Goal: Task Accomplishment & Management: Complete application form

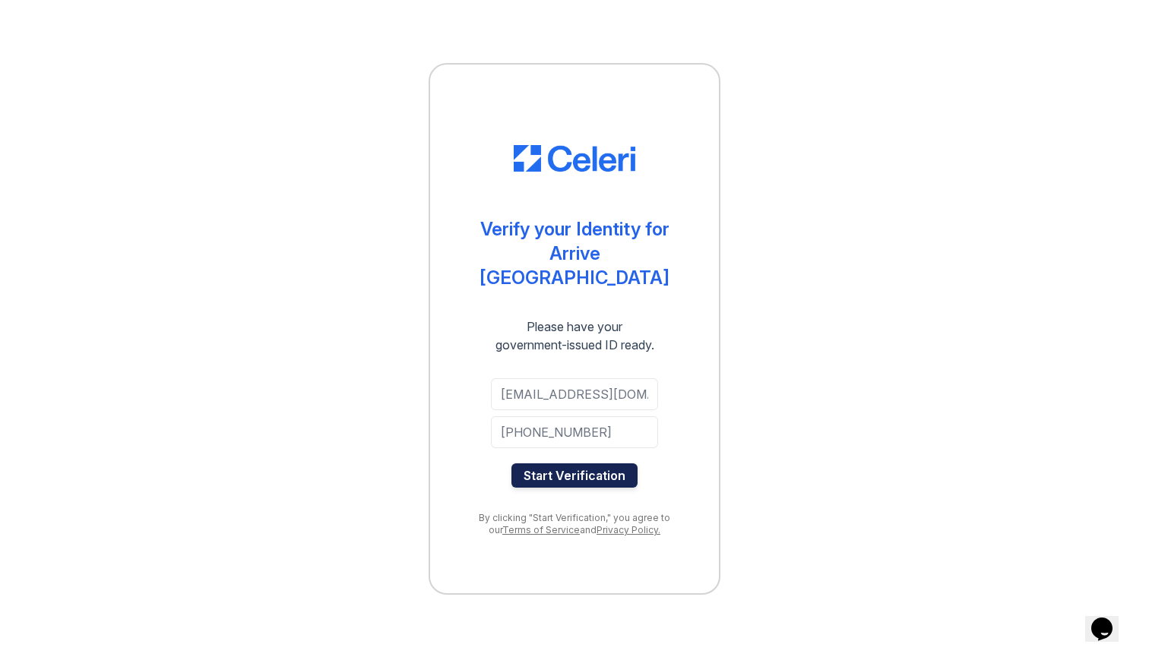
click at [572, 463] on button "Start Verification" at bounding box center [574, 475] width 126 height 24
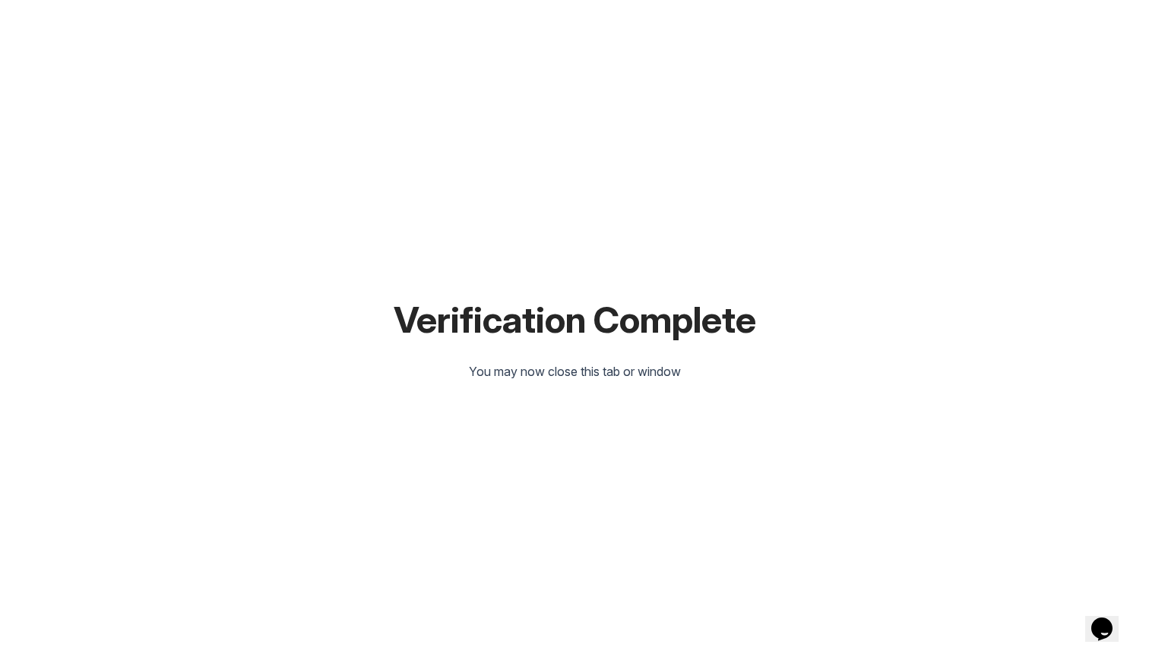
click at [712, 1] on div "Verification Complete You may now close this tab or window" at bounding box center [574, 328] width 1100 height 657
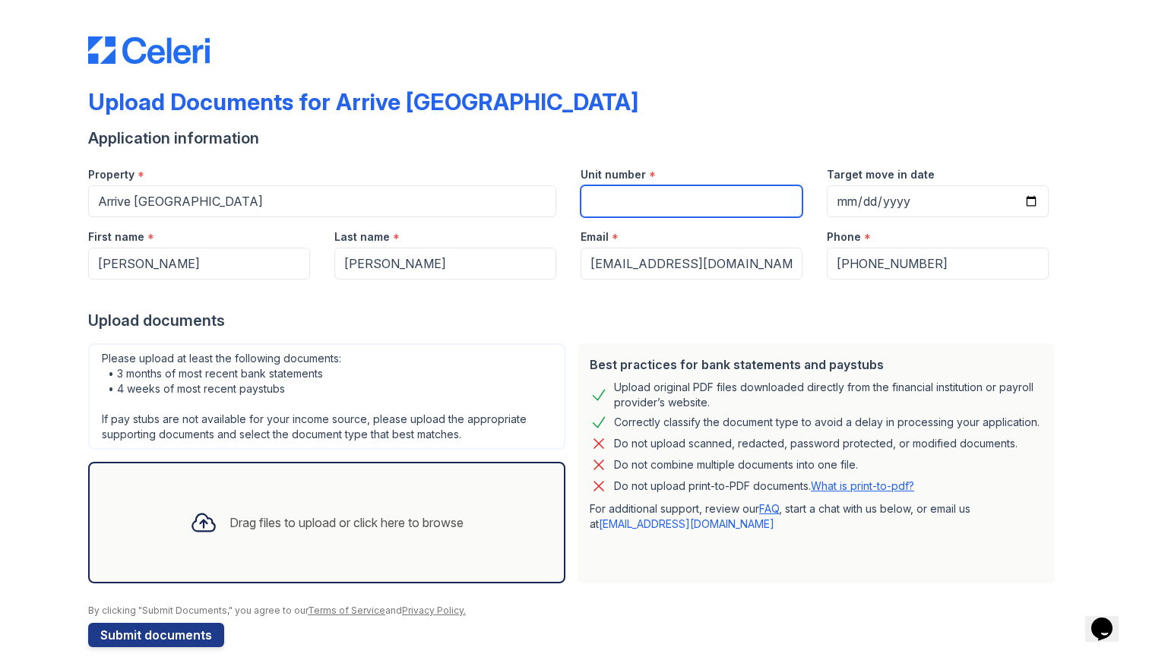
click at [616, 207] on input "Unit number" at bounding box center [691, 201] width 222 height 32
type input "205"
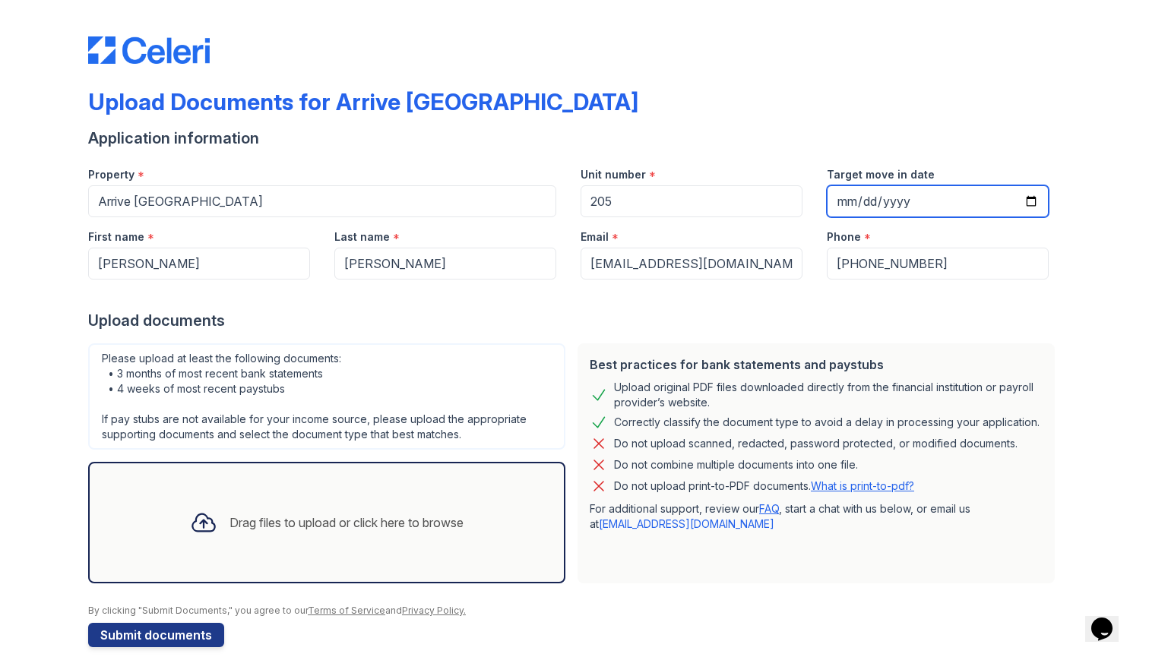
click at [957, 206] on input "Target move in date" at bounding box center [938, 201] width 222 height 32
click at [921, 118] on div "Upload Documents for Arrive [GEOGRAPHIC_DATA]" at bounding box center [574, 108] width 972 height 40
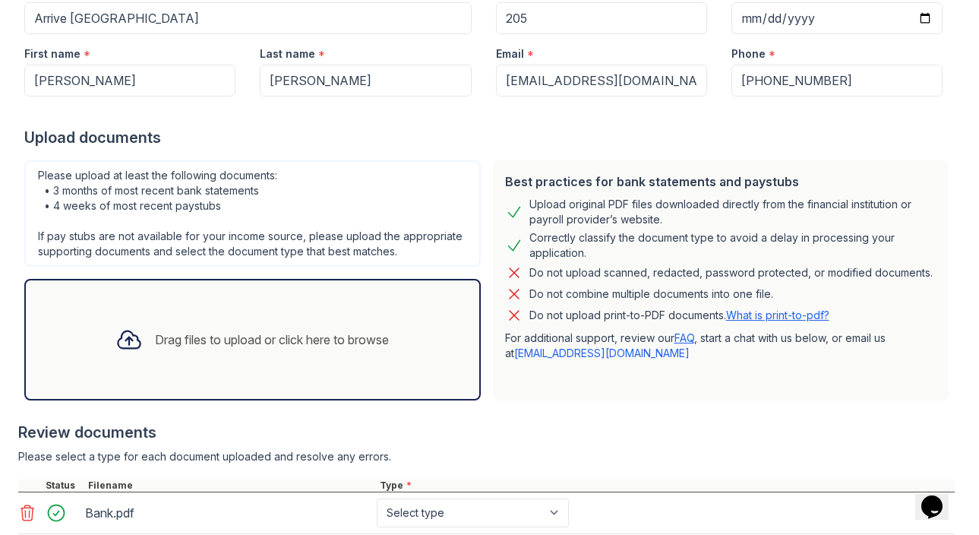
scroll to position [186, 0]
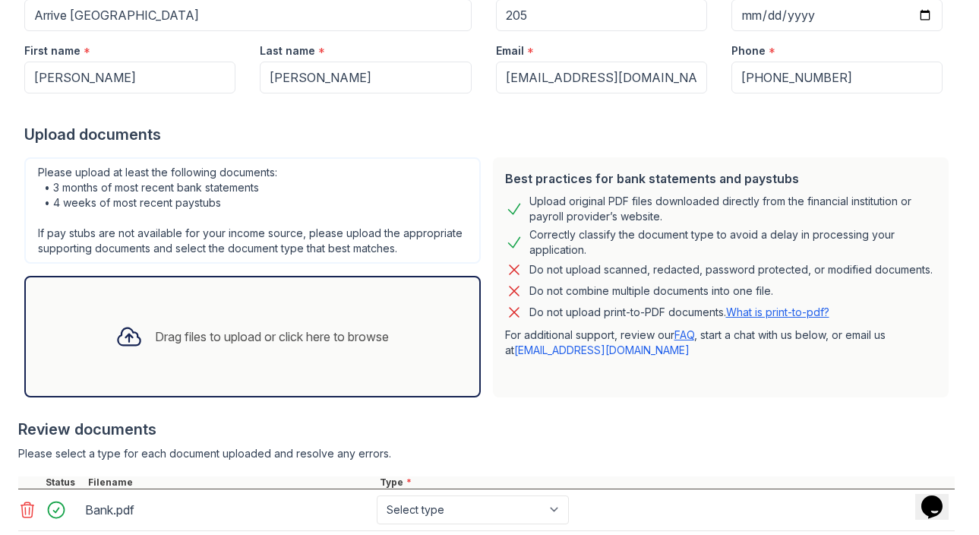
click at [140, 337] on icon at bounding box center [130, 336] width 22 height 17
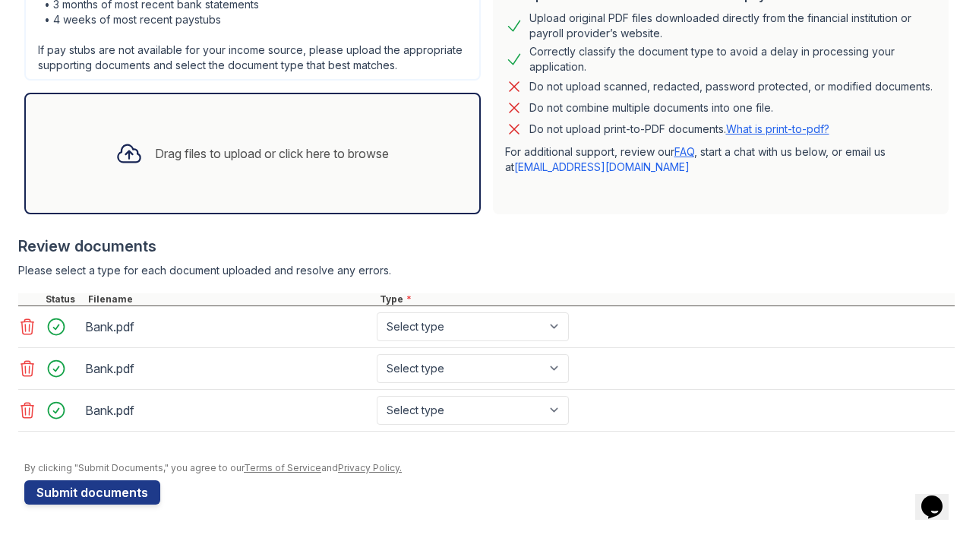
scroll to position [369, 0]
click at [30, 409] on icon at bounding box center [27, 410] width 18 height 18
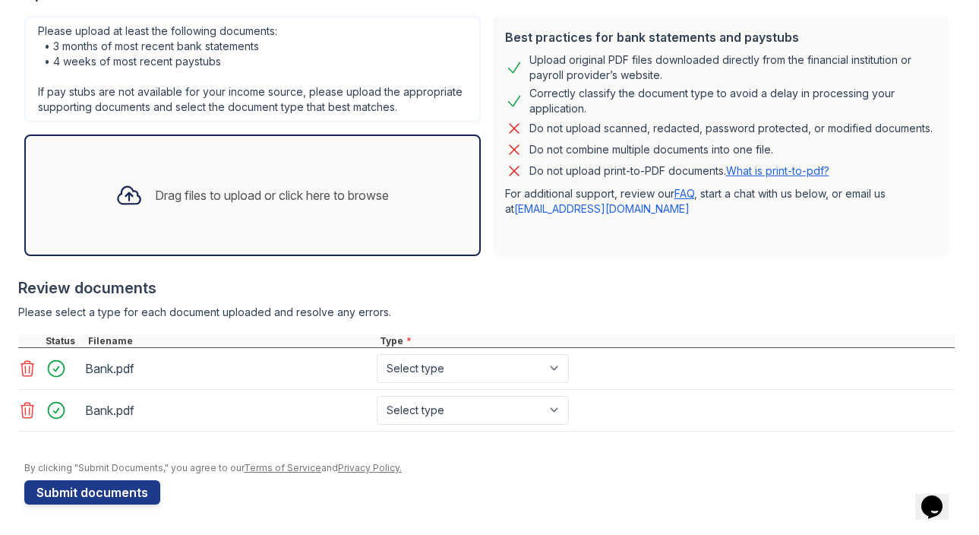
click at [28, 406] on icon at bounding box center [27, 410] width 18 height 18
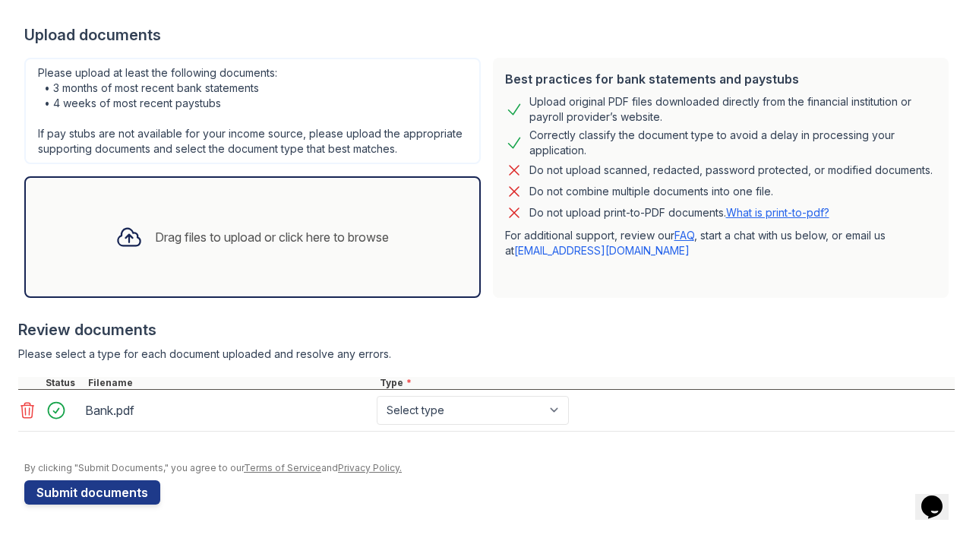
scroll to position [286, 0]
select select "bank_statement"
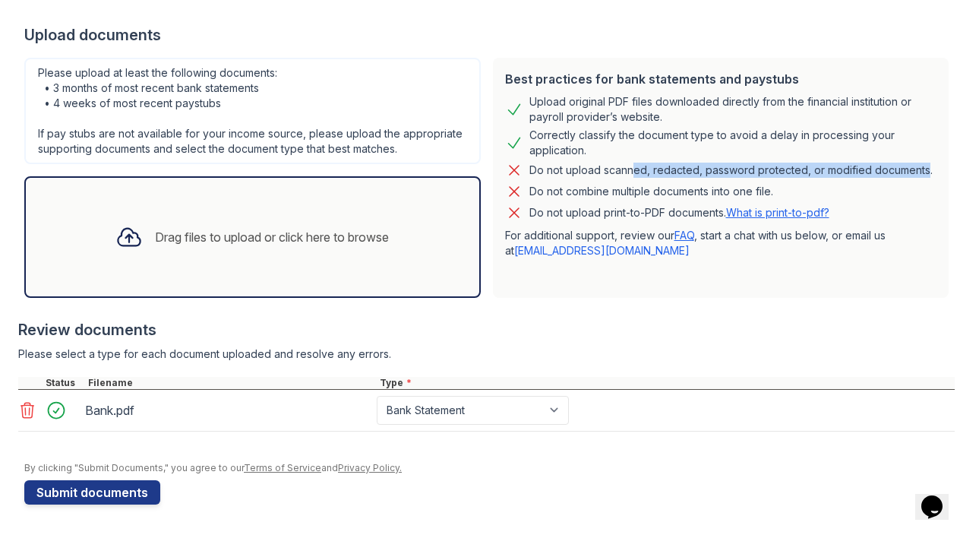
drag, startPoint x: 621, startPoint y: 163, endPoint x: 896, endPoint y: 162, distance: 275.0
click at [897, 163] on div "Do not upload scanned, redacted, password protected, or modified documents." at bounding box center [731, 170] width 403 height 18
click at [896, 162] on div "Do not upload scanned, redacted, password protected, or modified documents." at bounding box center [731, 170] width 403 height 18
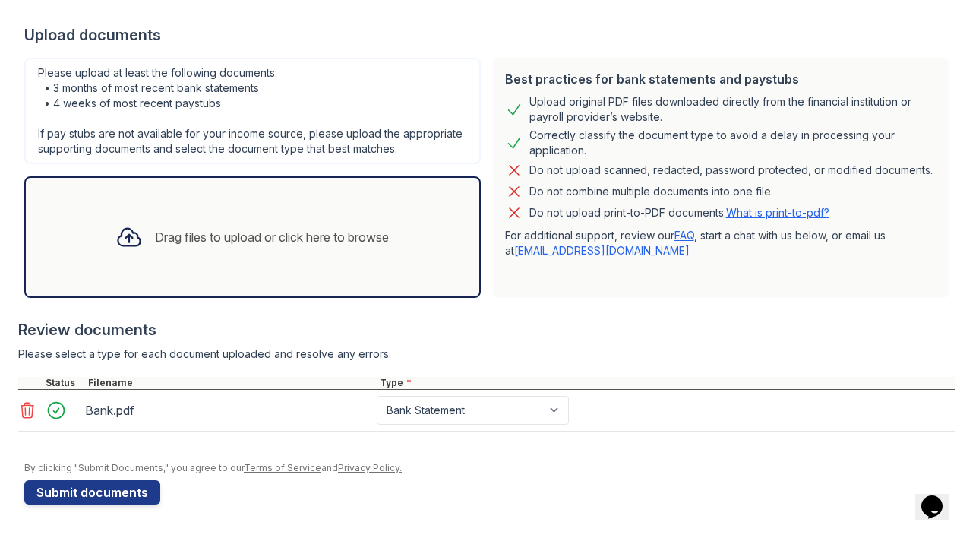
click at [29, 416] on icon at bounding box center [27, 410] width 18 height 18
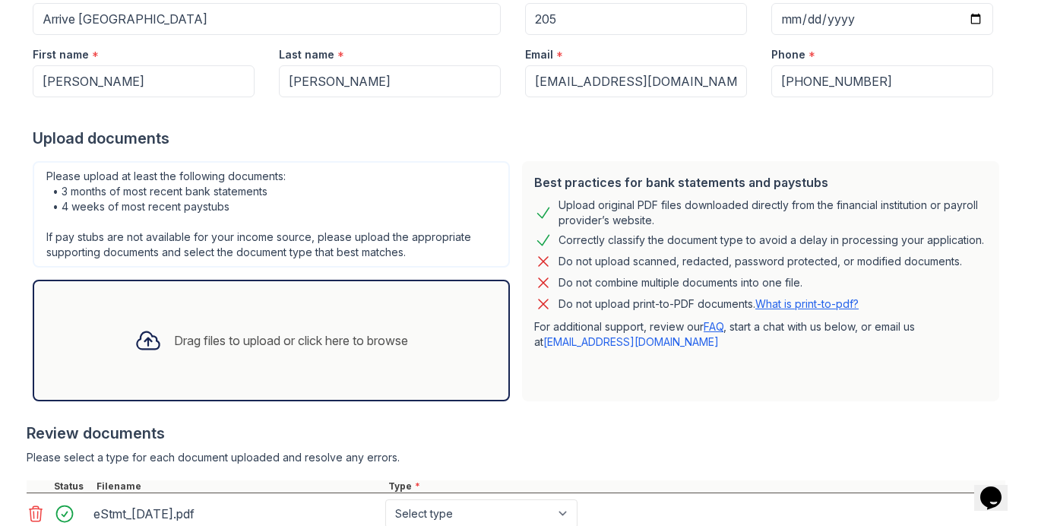
scroll to position [179, 0]
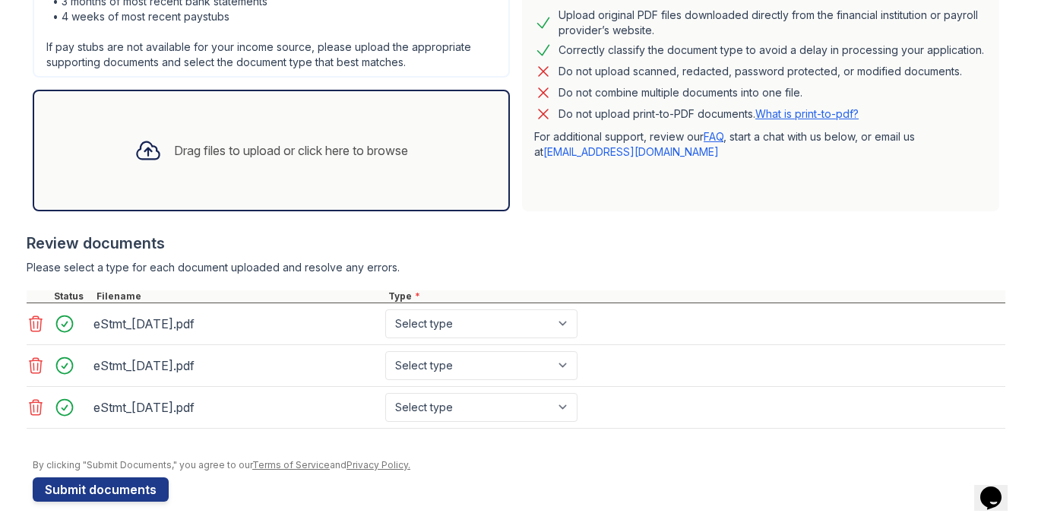
click at [37, 321] on icon at bounding box center [36, 324] width 18 height 18
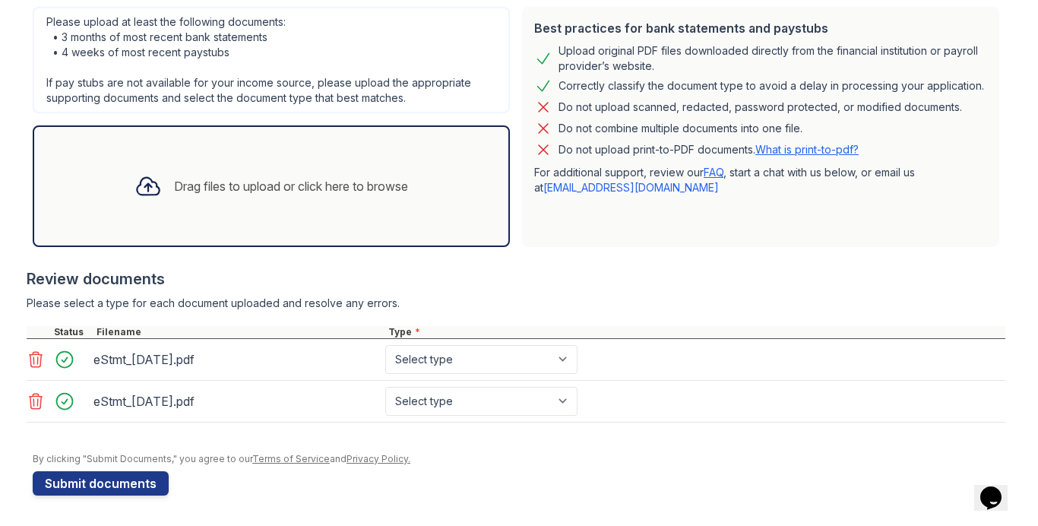
click at [38, 362] on icon at bounding box center [36, 359] width 13 height 15
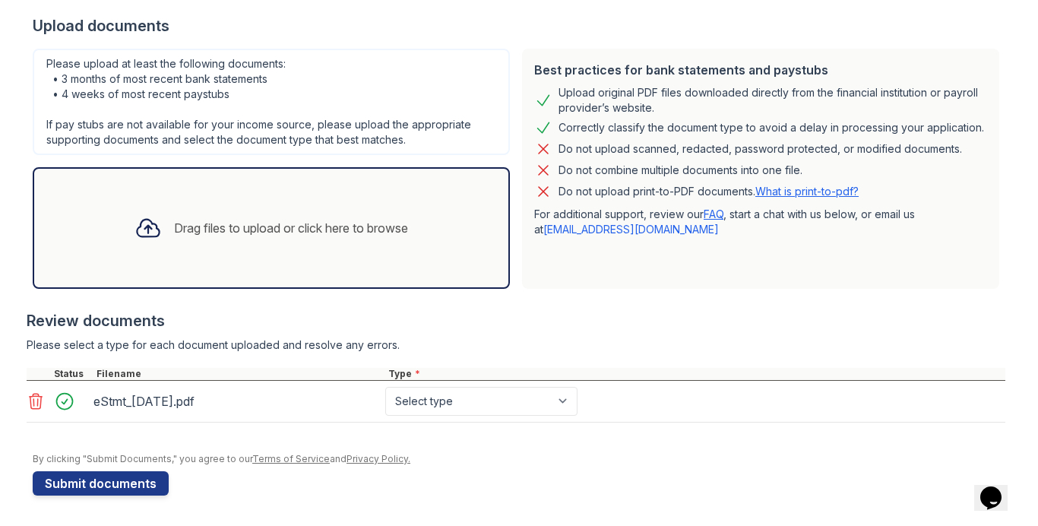
click at [39, 397] on icon at bounding box center [36, 401] width 13 height 15
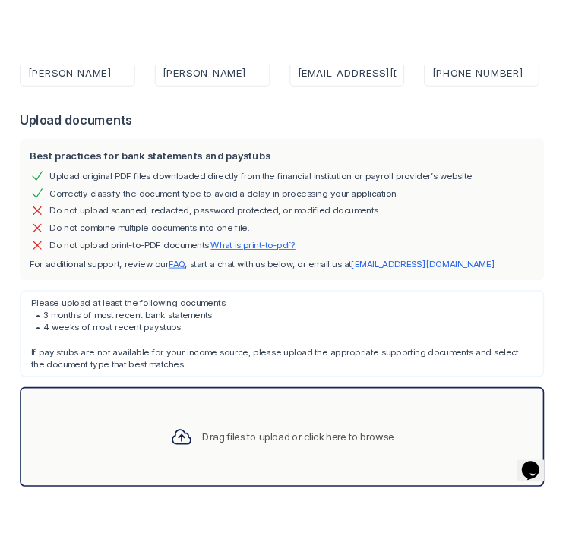
scroll to position [194, 0]
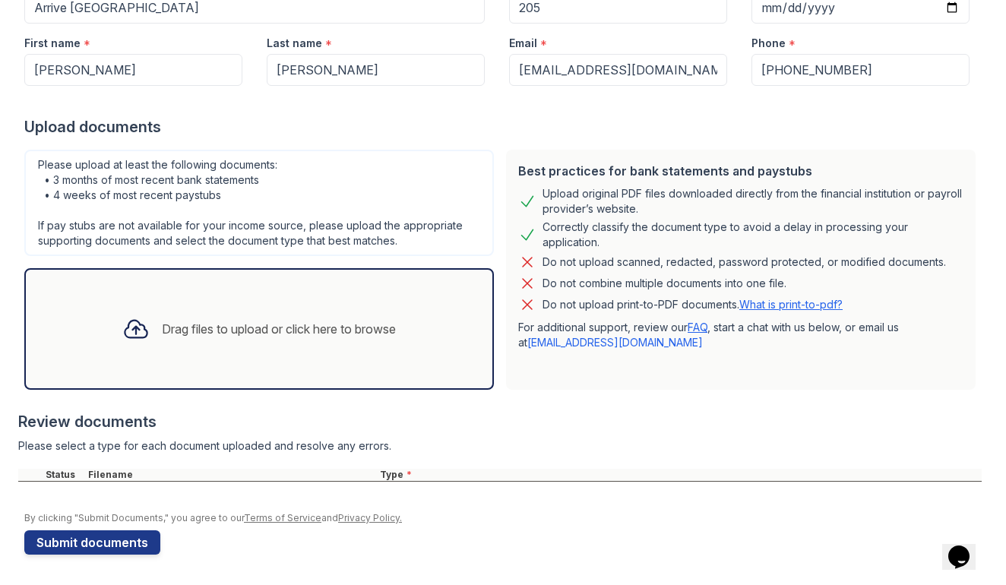
click at [684, 109] on div at bounding box center [502, 101] width 957 height 30
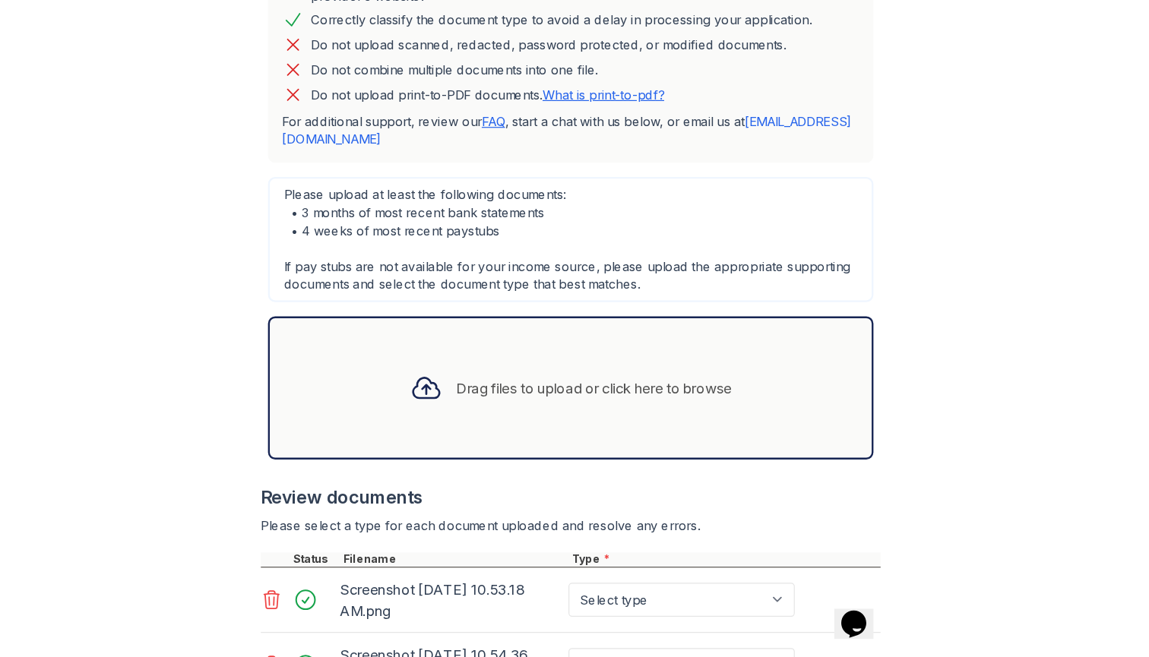
scroll to position [326, 0]
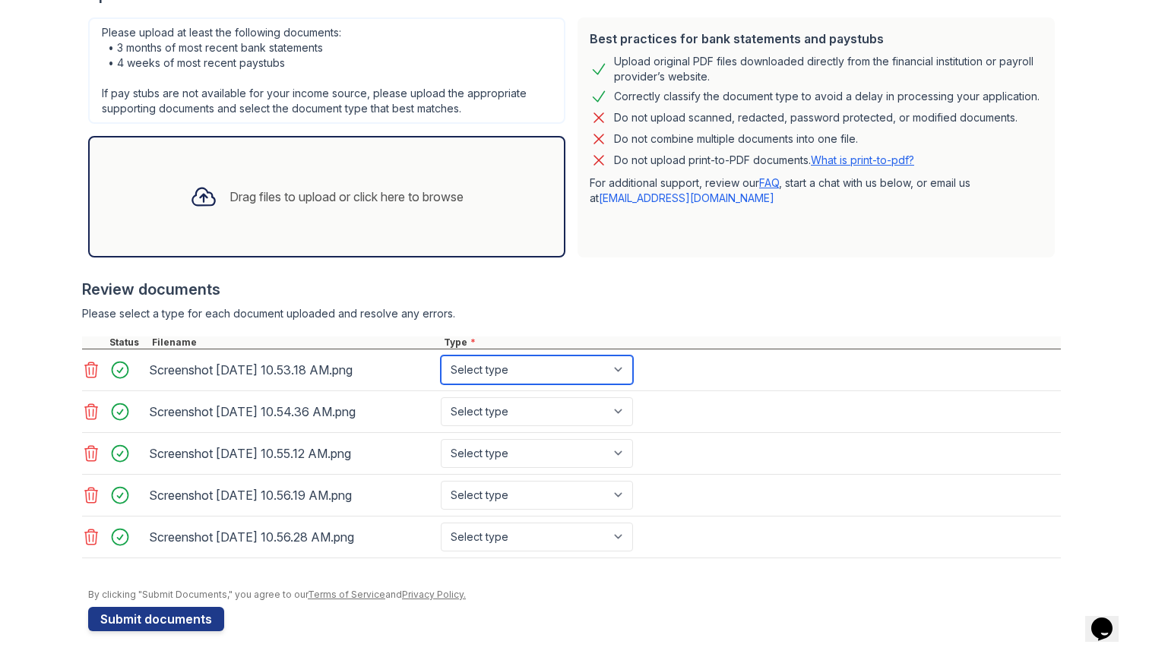
select select "bank_statement"
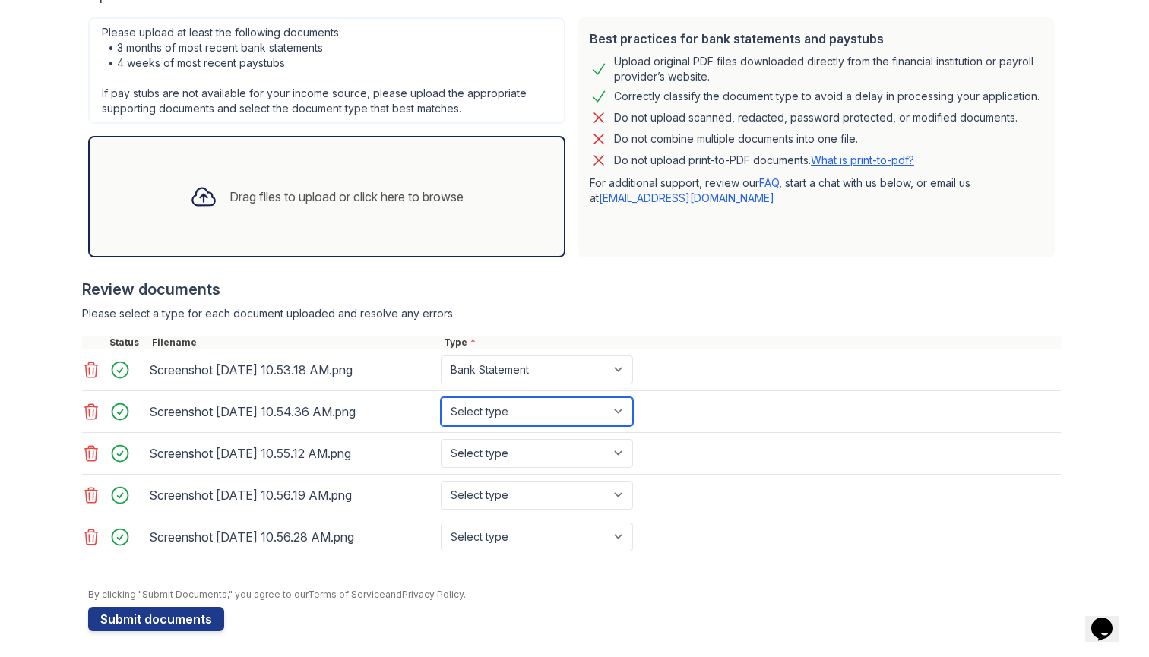
select select "bank_statement"
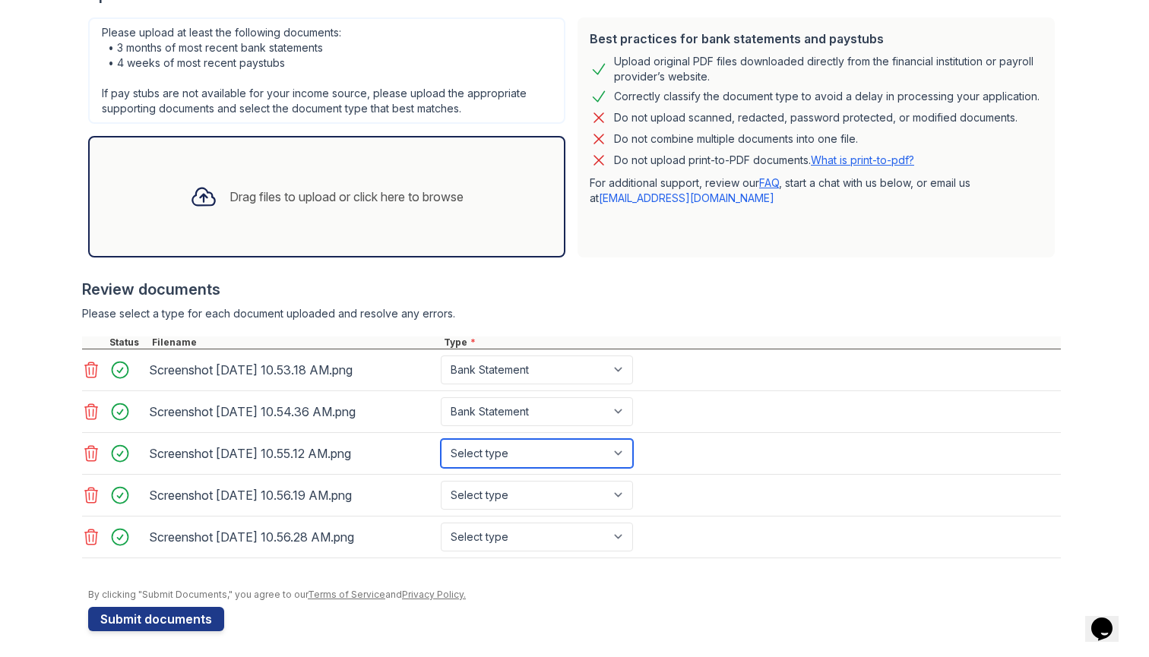
select select "bank_statement"
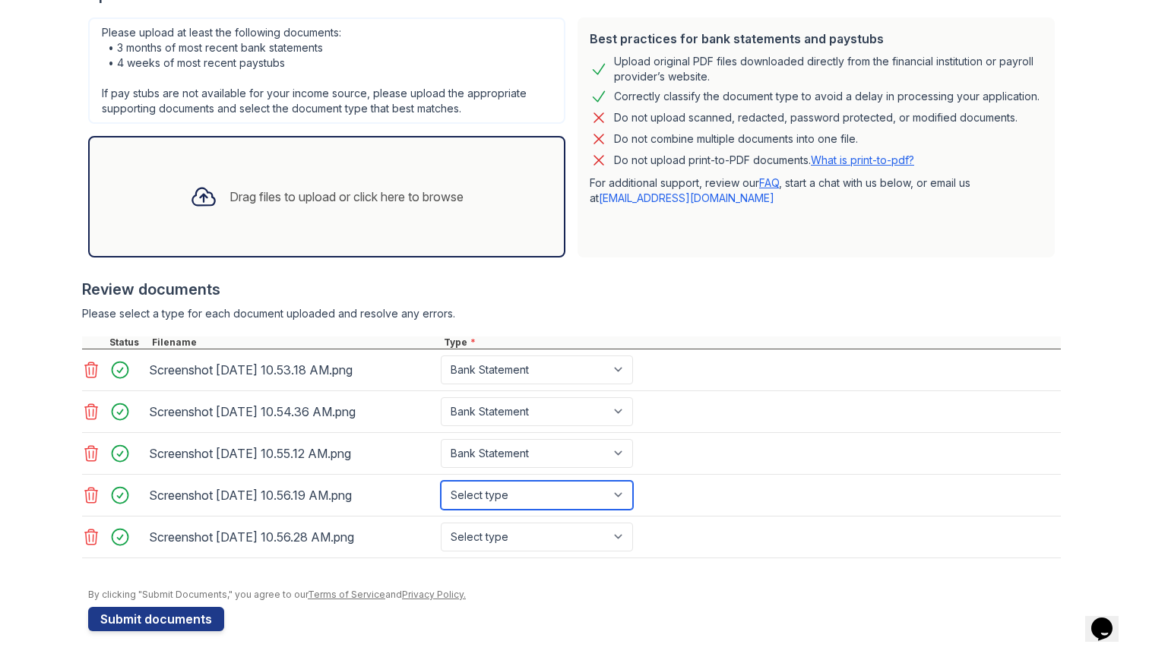
select select "bank_statement"
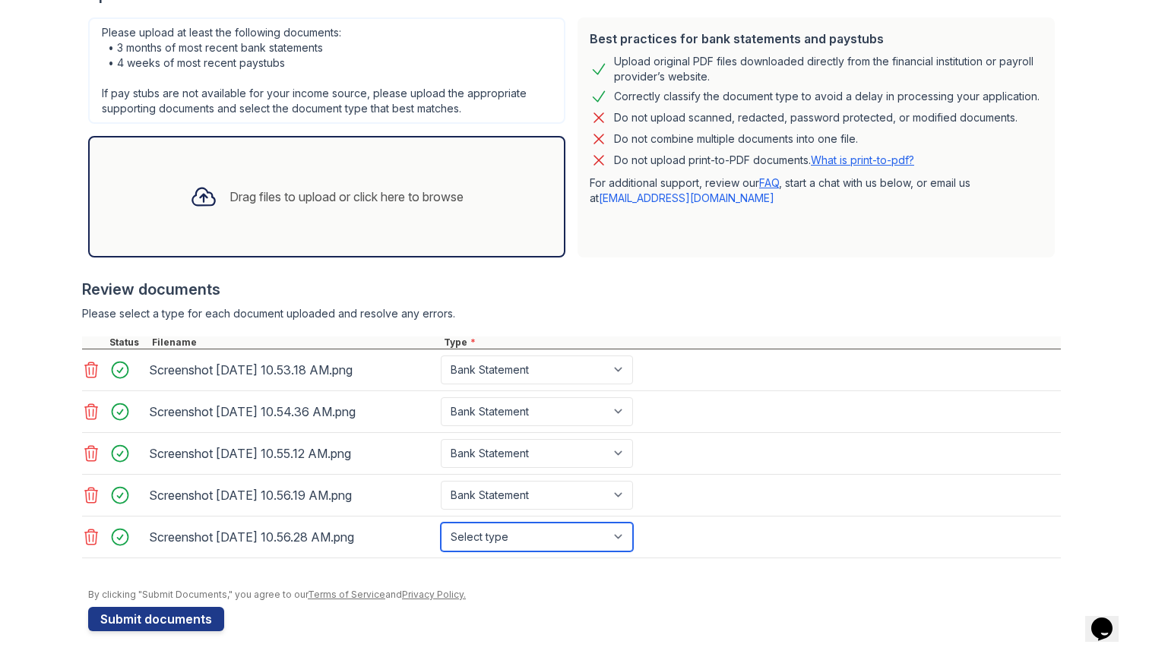
select select "bank_statement"
click at [90, 362] on icon at bounding box center [91, 369] width 13 height 15
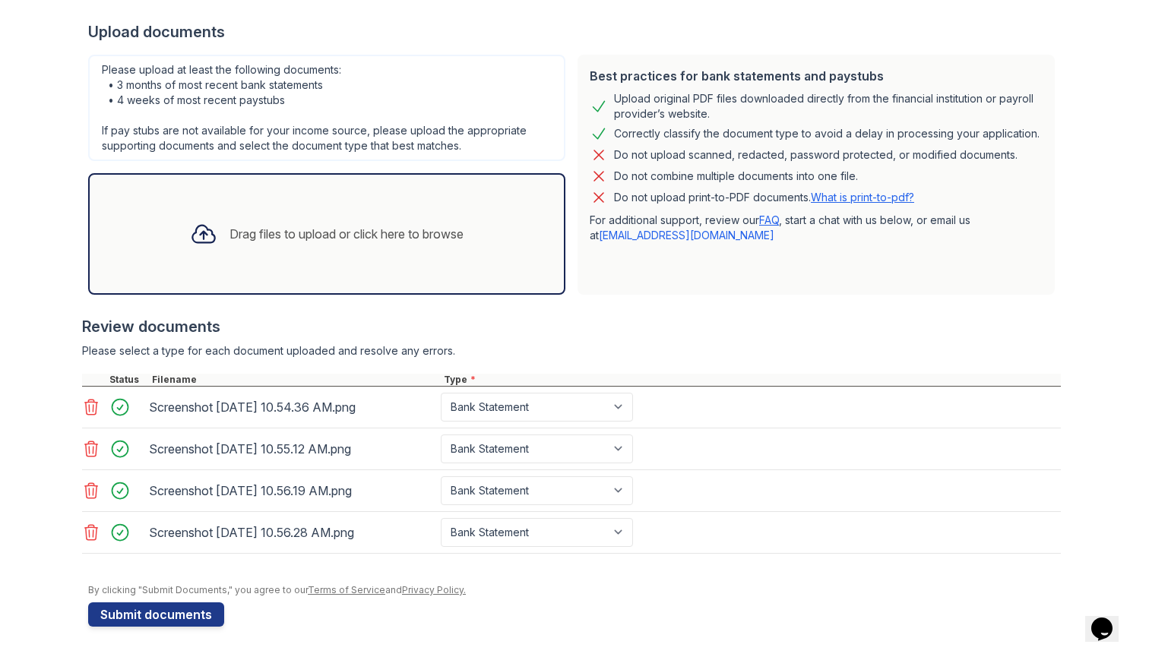
click at [95, 408] on icon at bounding box center [91, 407] width 18 height 18
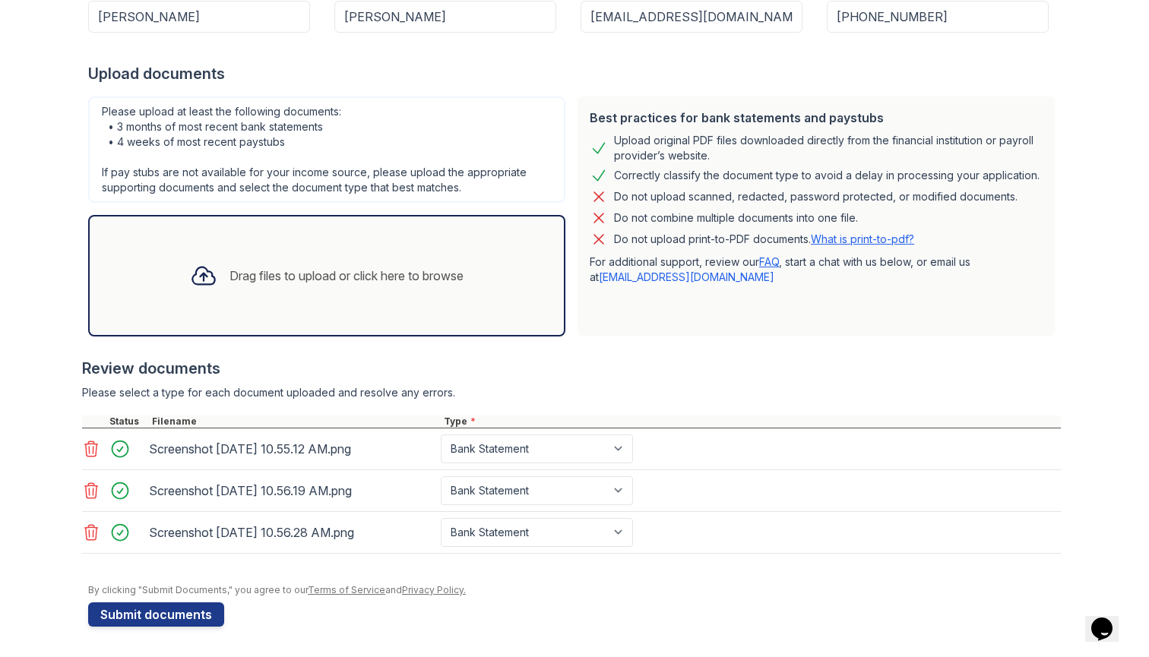
click at [95, 447] on icon at bounding box center [91, 449] width 18 height 18
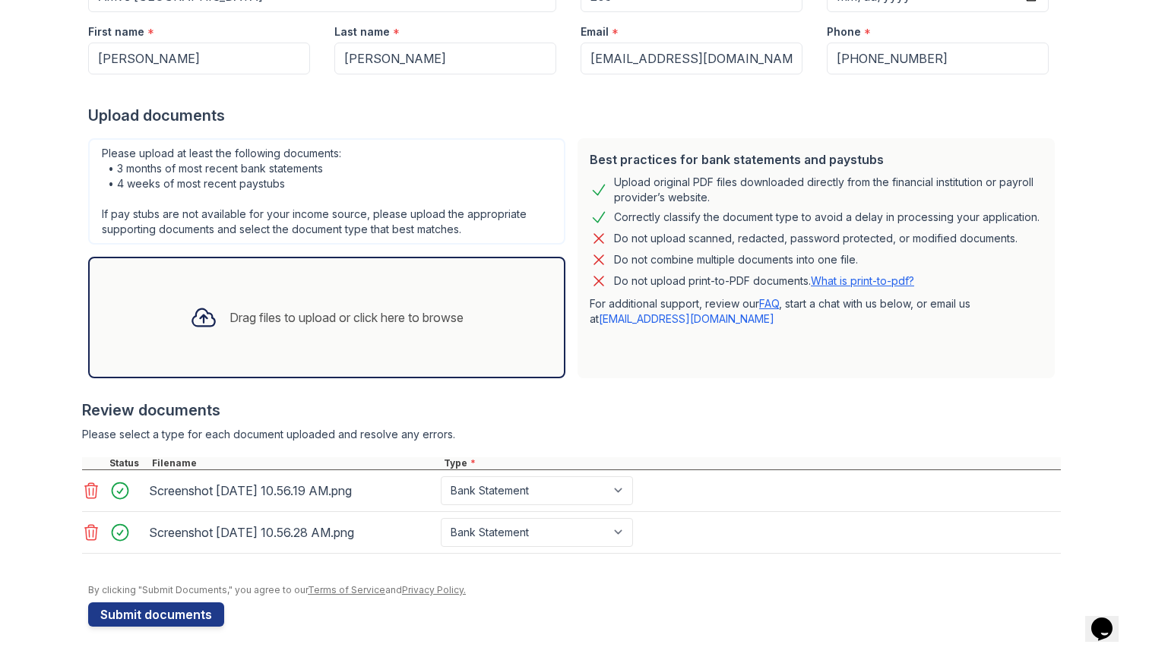
click at [96, 488] on icon at bounding box center [91, 490] width 13 height 15
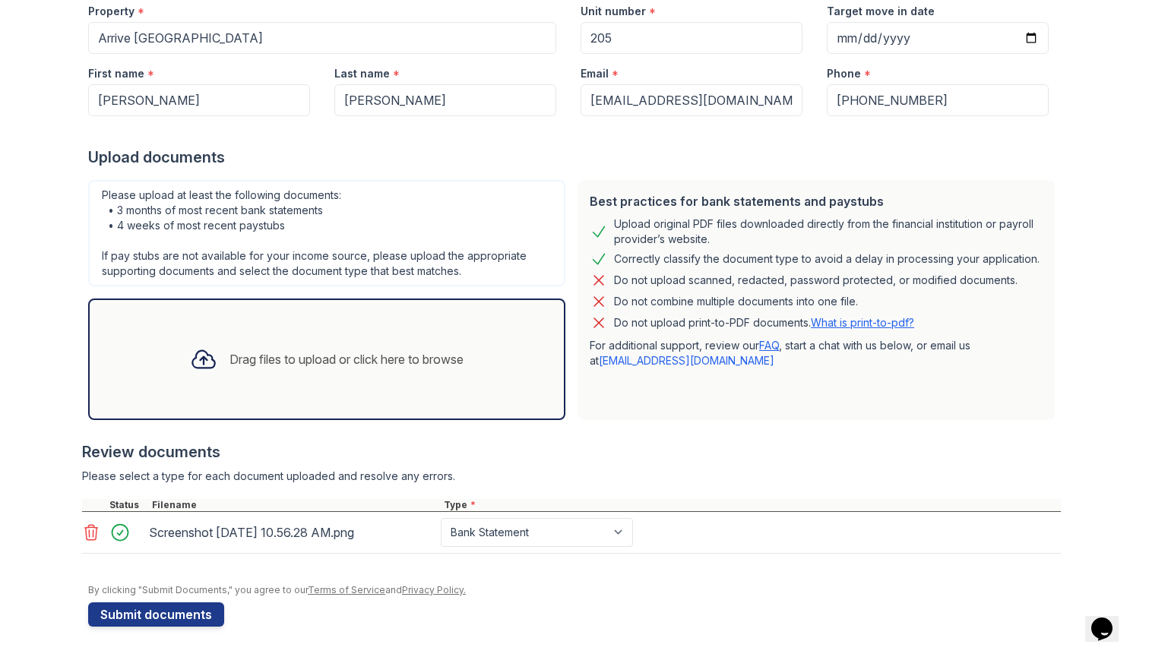
click at [93, 529] on icon at bounding box center [91, 532] width 18 height 18
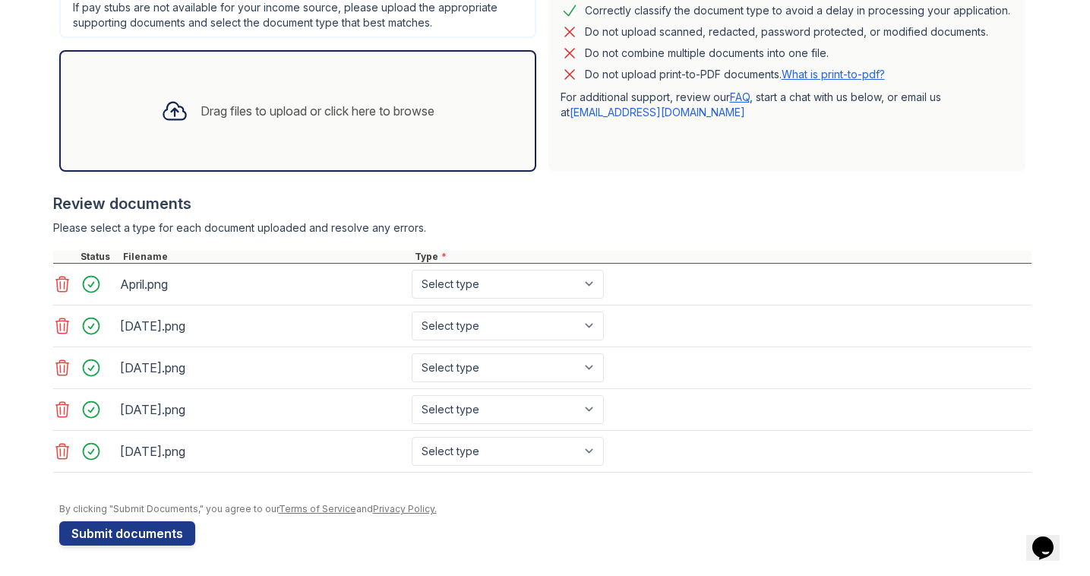
scroll to position [412, 0]
select select "bank_statement"
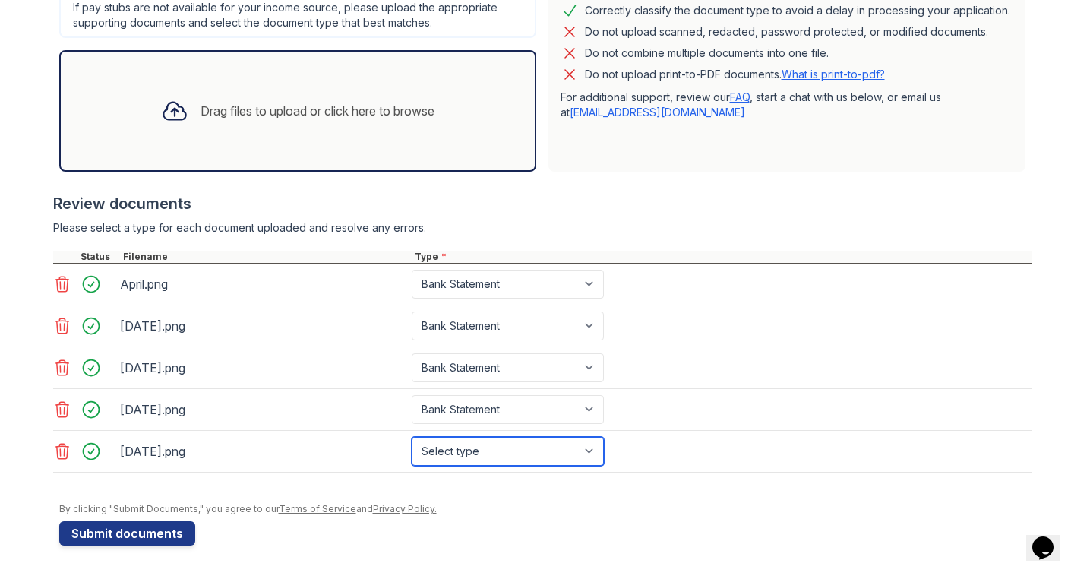
select select "bank_statement"
click at [681, 232] on div "Please select a type for each document uploaded and resolve any errors." at bounding box center [542, 227] width 978 height 15
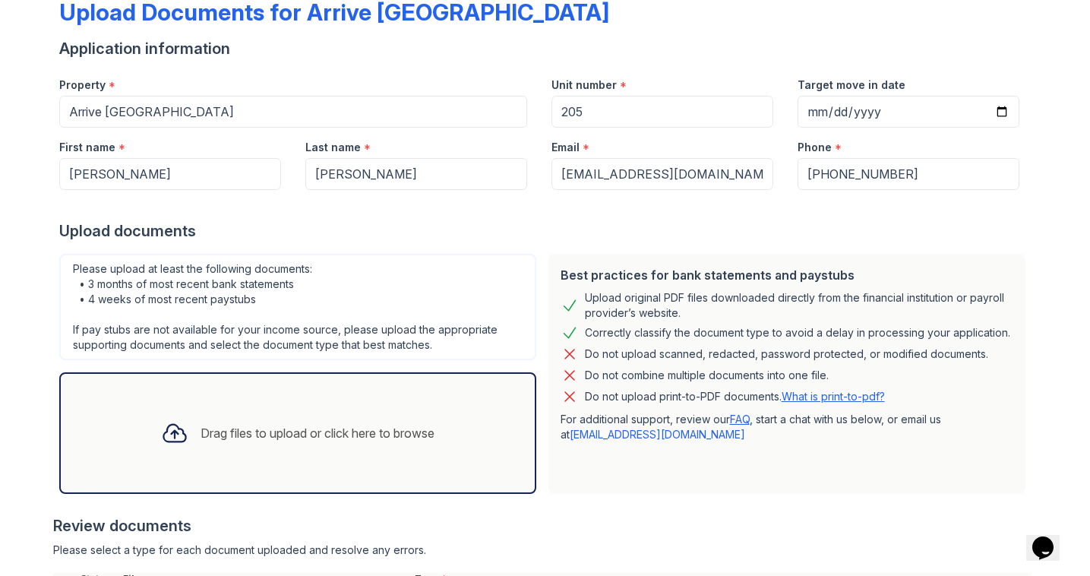
scroll to position [91, 0]
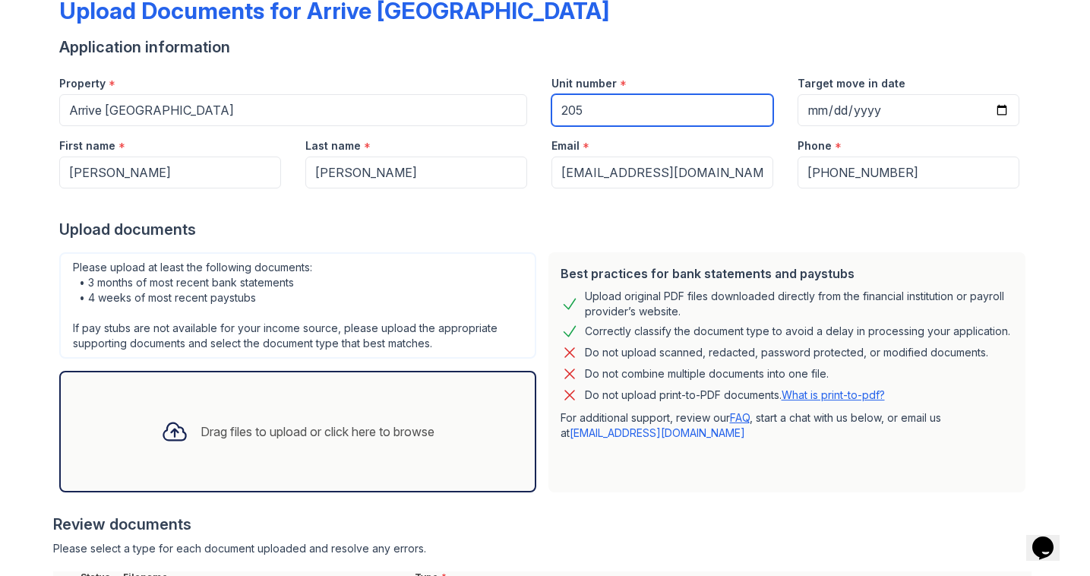
click at [619, 96] on input "205" at bounding box center [663, 110] width 222 height 32
type input "279"
click at [898, 90] on label "Target move in date" at bounding box center [852, 83] width 108 height 15
click at [898, 94] on input "Target move in date" at bounding box center [909, 110] width 222 height 32
click at [896, 93] on div "Target move in date" at bounding box center [909, 79] width 222 height 30
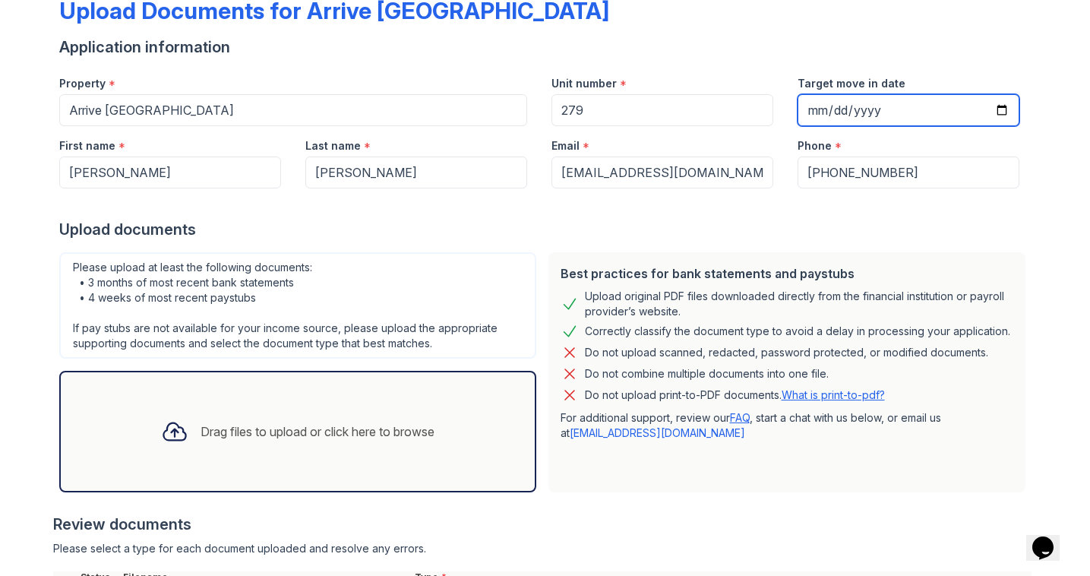
click at [896, 112] on input "Target move in date" at bounding box center [909, 110] width 222 height 32
type input "[DATE]"
click at [525, 220] on div "Upload documents" at bounding box center [545, 229] width 972 height 21
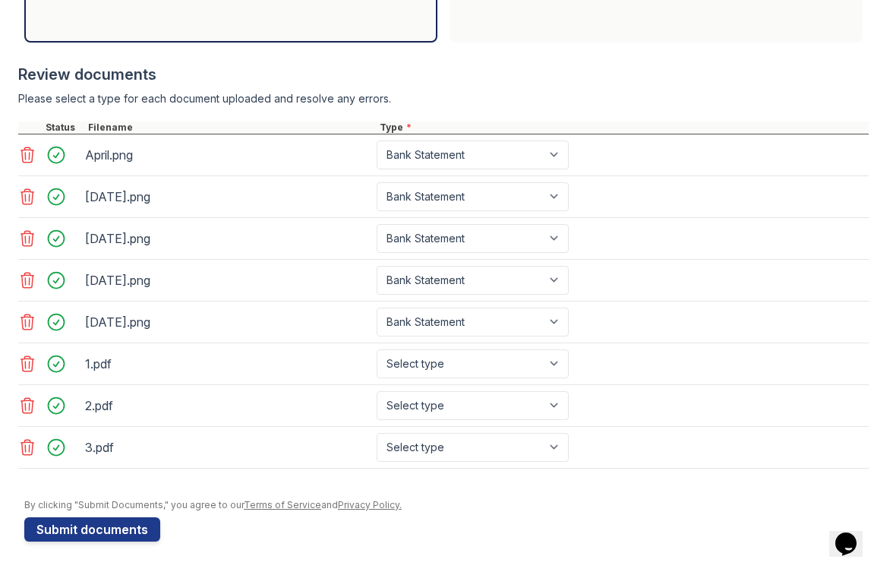
scroll to position [556, 0]
click at [103, 529] on button "Submit documents" at bounding box center [92, 529] width 136 height 24
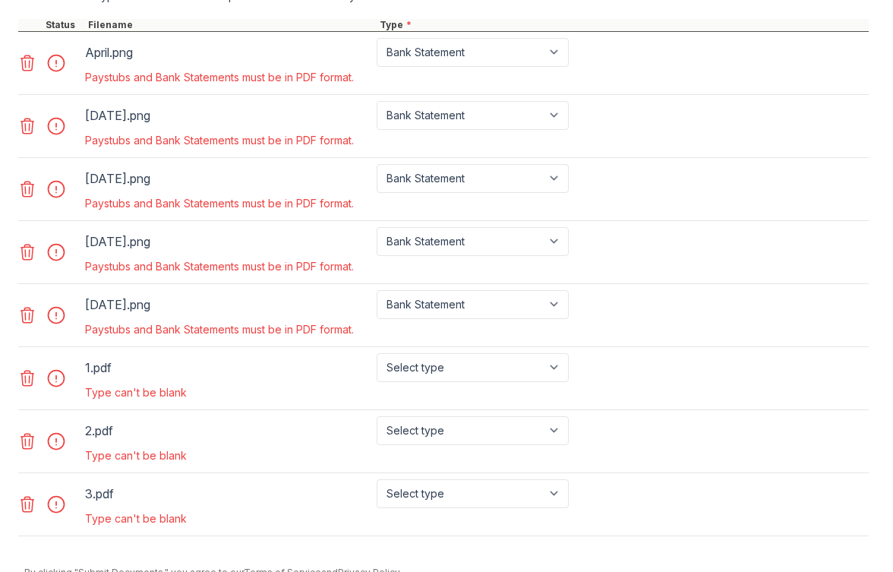
scroll to position [702, 0]
select select "paystub"
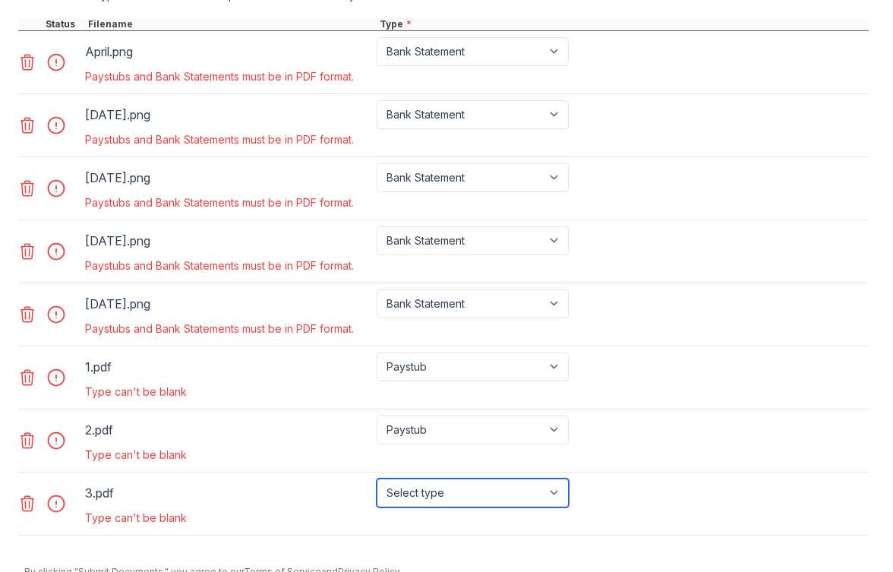
select select "paystub"
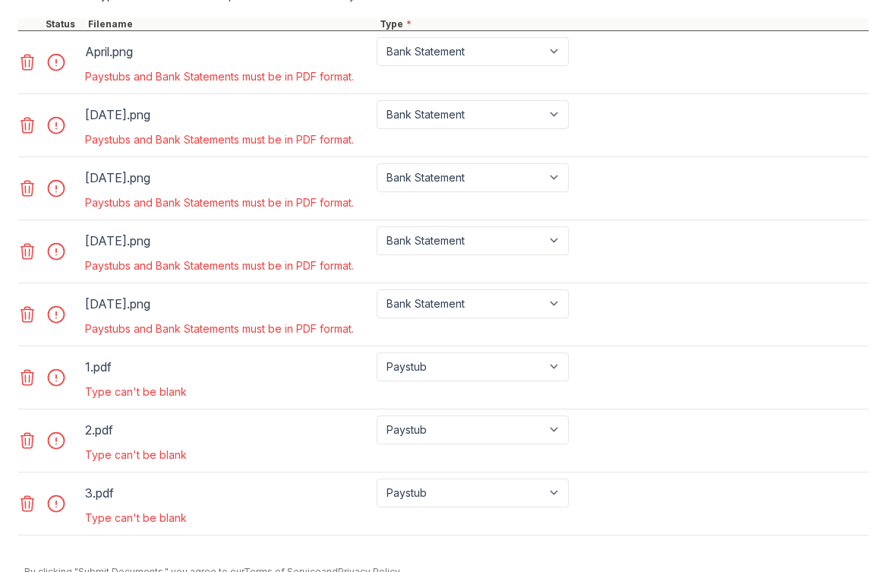
click at [37, 60] on link at bounding box center [28, 62] width 21 height 18
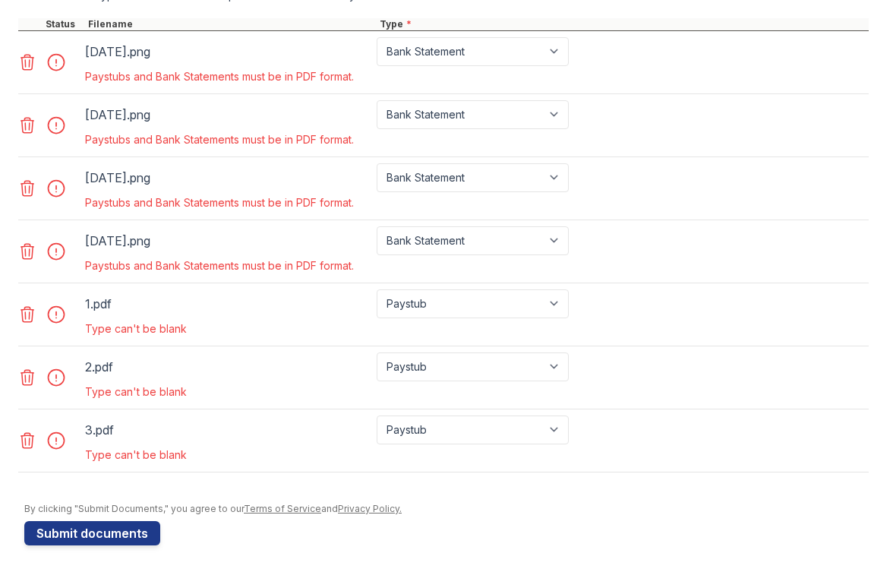
click at [27, 64] on icon at bounding box center [27, 62] width 18 height 18
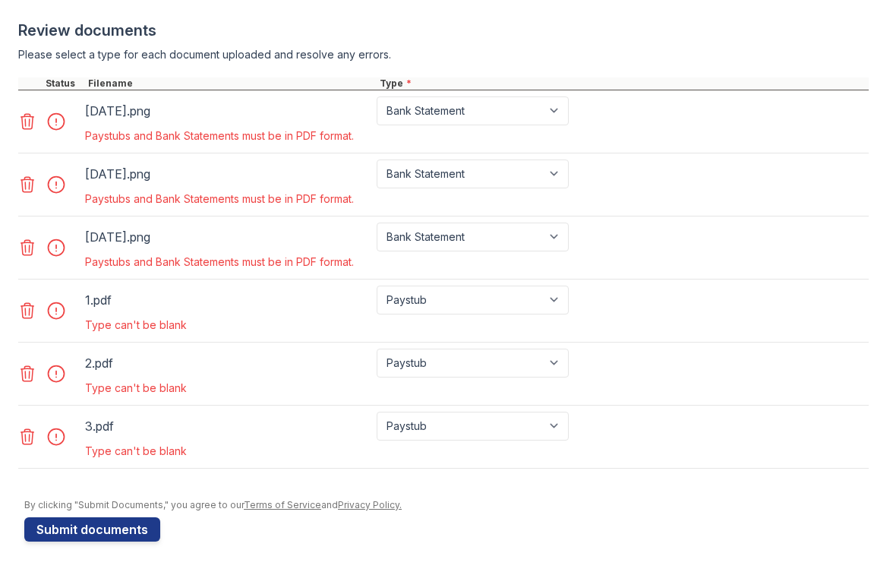
scroll to position [643, 0]
click at [30, 121] on icon at bounding box center [27, 121] width 18 height 18
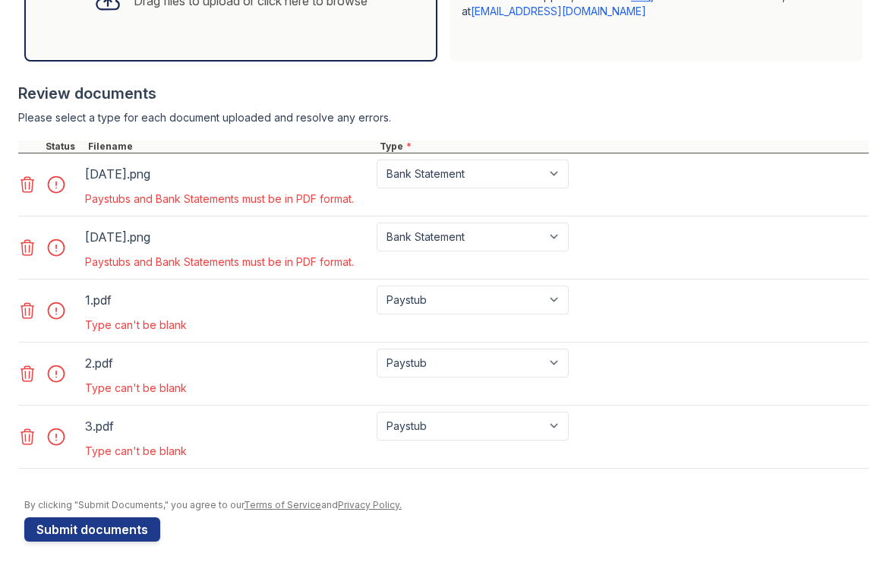
click at [28, 184] on icon at bounding box center [27, 184] width 18 height 18
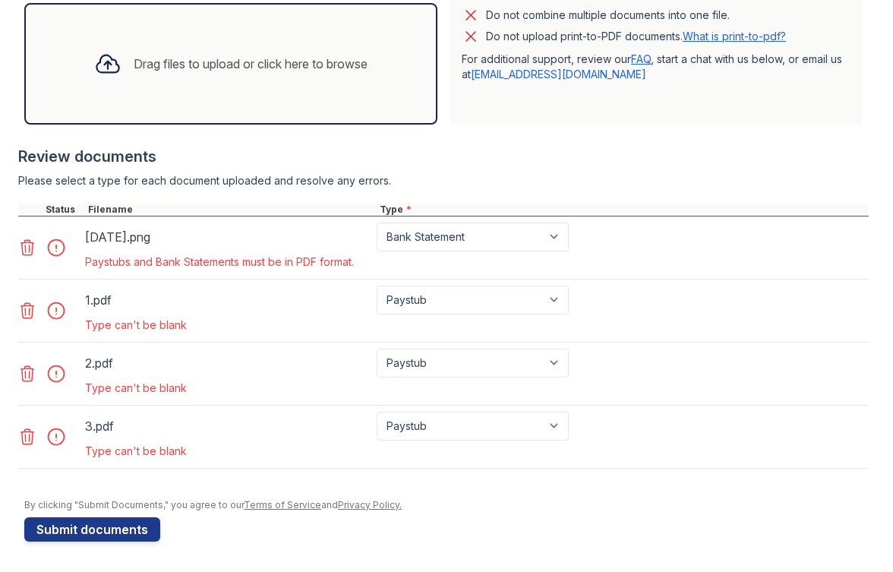
click at [31, 249] on icon at bounding box center [27, 248] width 18 height 18
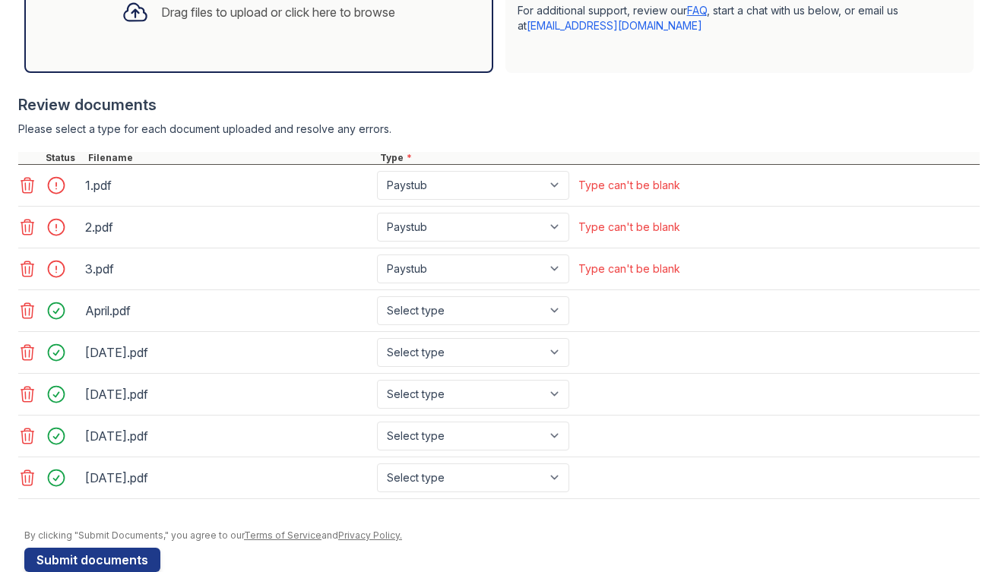
scroll to position [561, 0]
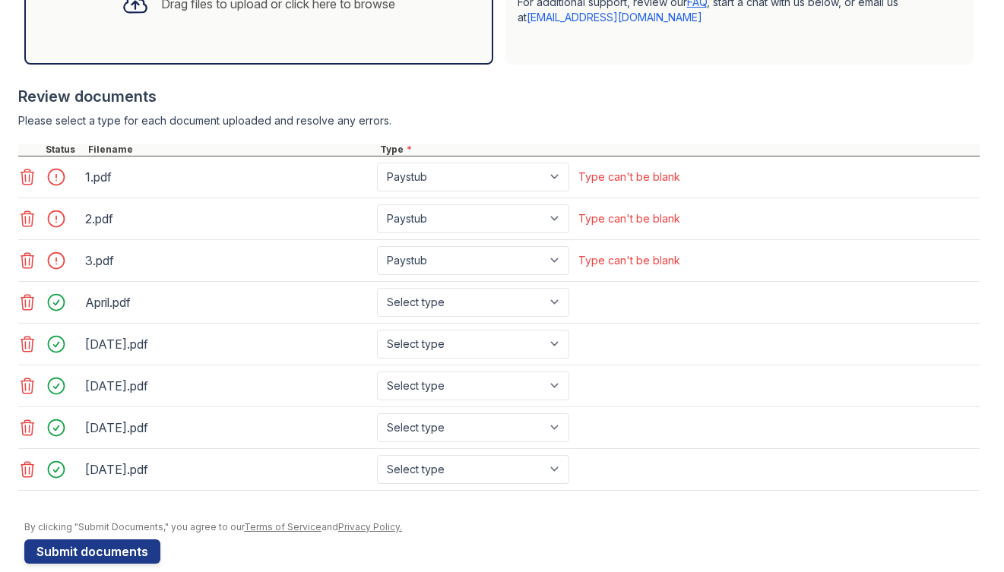
click at [106, 184] on div "1.pdf" at bounding box center [228, 177] width 286 height 24
click at [111, 182] on div "1.pdf" at bounding box center [228, 177] width 286 height 24
click at [25, 304] on icon at bounding box center [27, 302] width 13 height 15
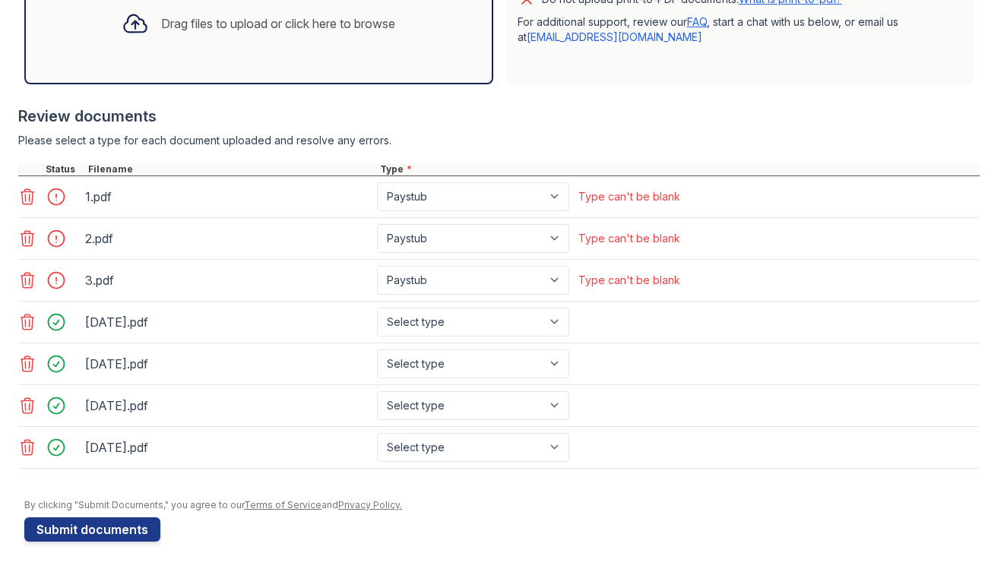
click at [27, 325] on icon at bounding box center [27, 322] width 18 height 18
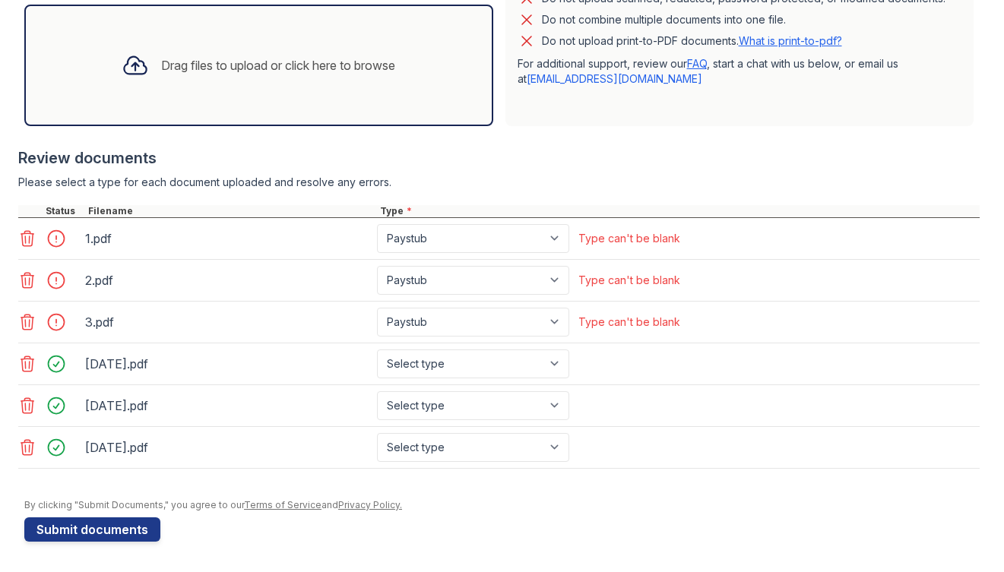
click at [28, 364] on icon at bounding box center [27, 364] width 18 height 18
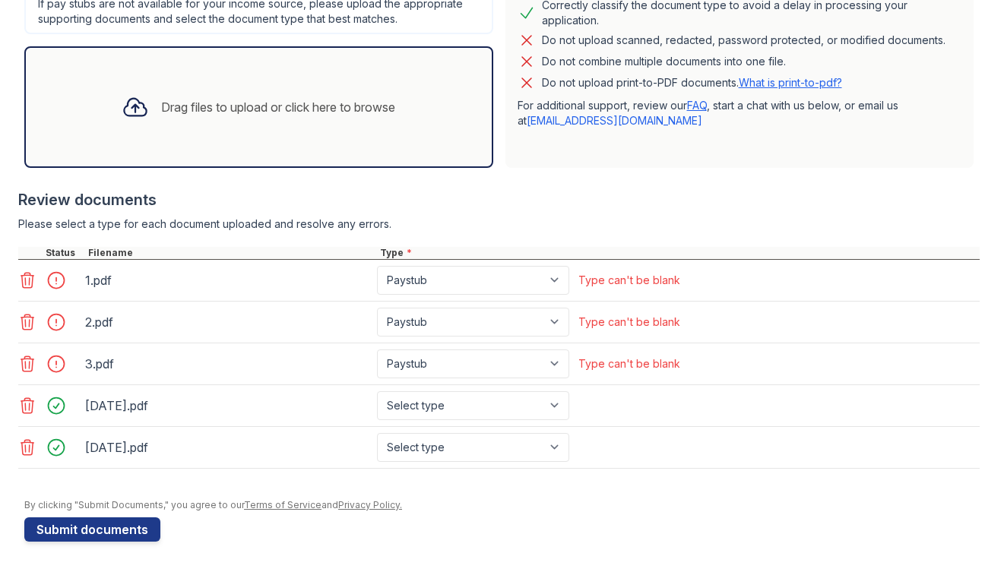
click at [31, 447] on icon at bounding box center [27, 447] width 18 height 18
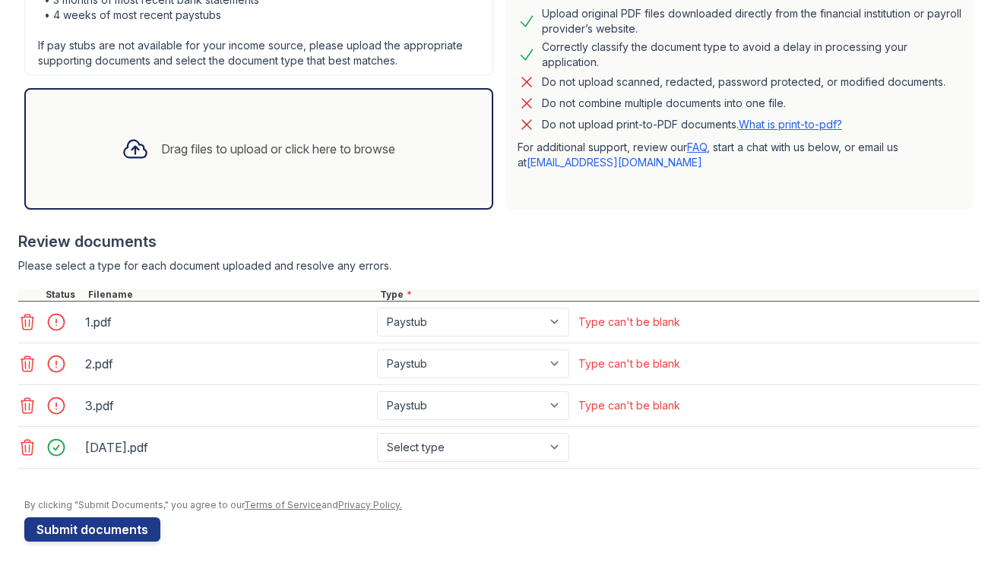
click at [32, 447] on icon at bounding box center [27, 447] width 18 height 18
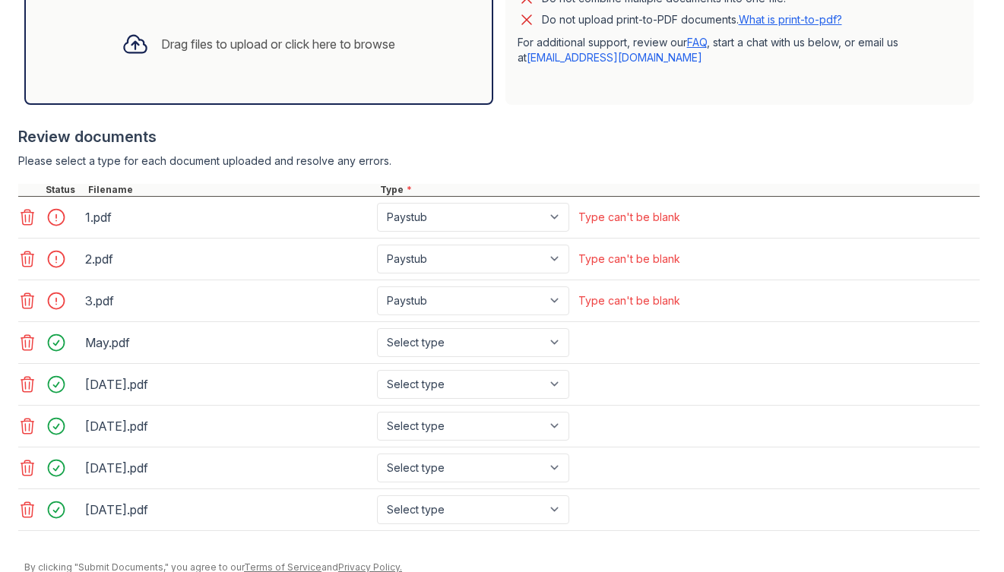
scroll to position [539, 0]
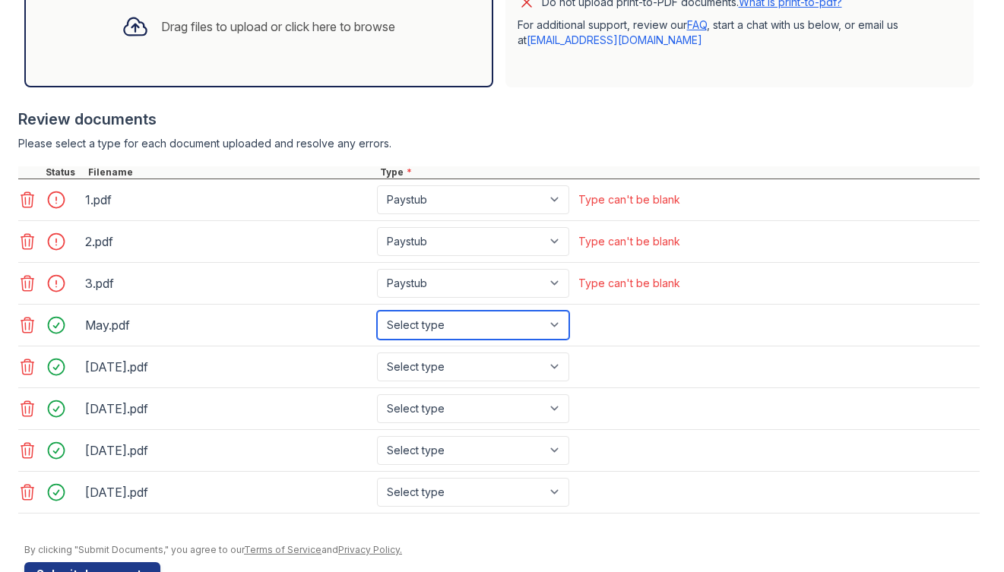
select select "bank_statement"
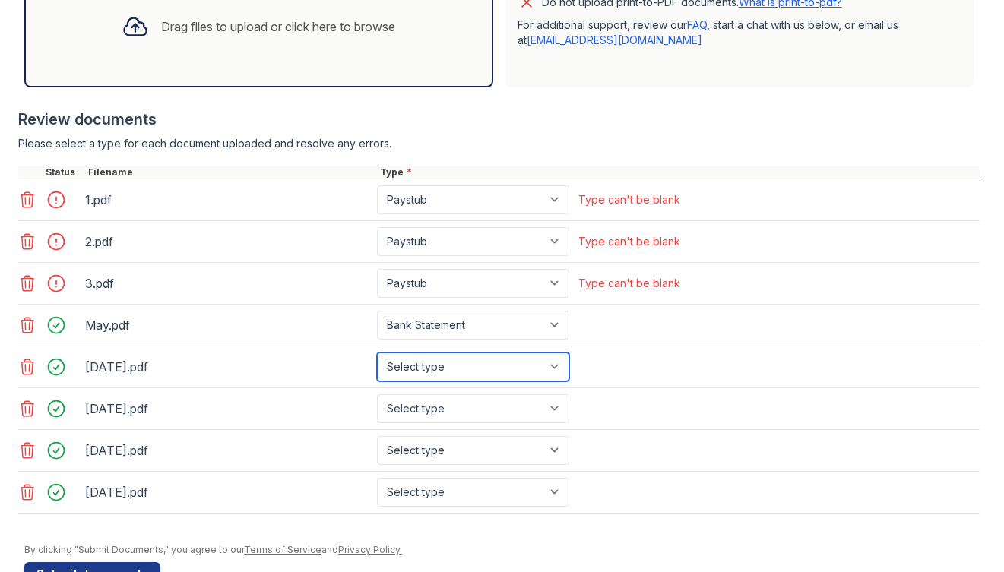
select select "bank_statement"
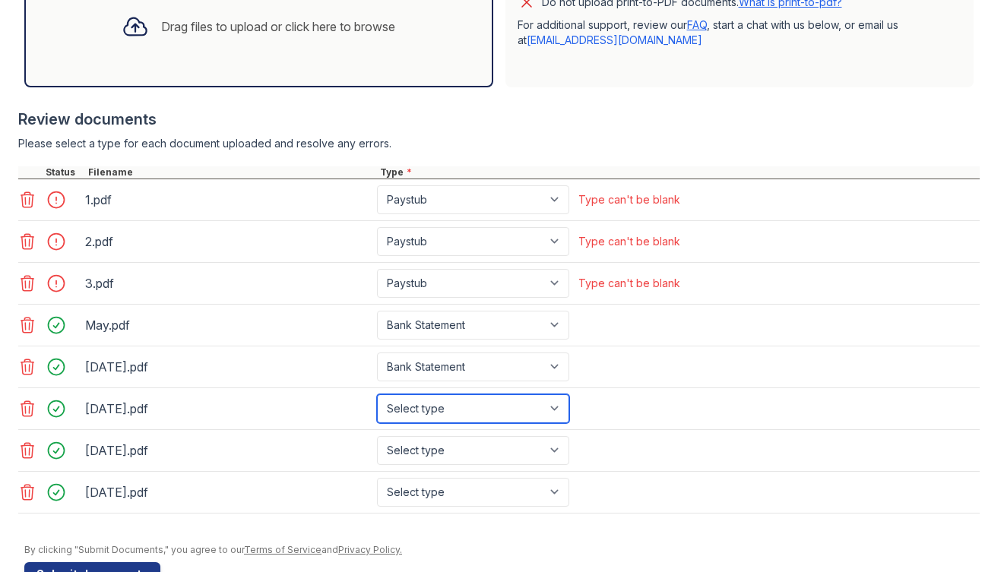
select select "bank_statement"
click at [437, 435] on div "[DATE].pdf Select type Paystub Bank Statement Offer Letter Tax Documents Benefi…" at bounding box center [498, 451] width 961 height 42
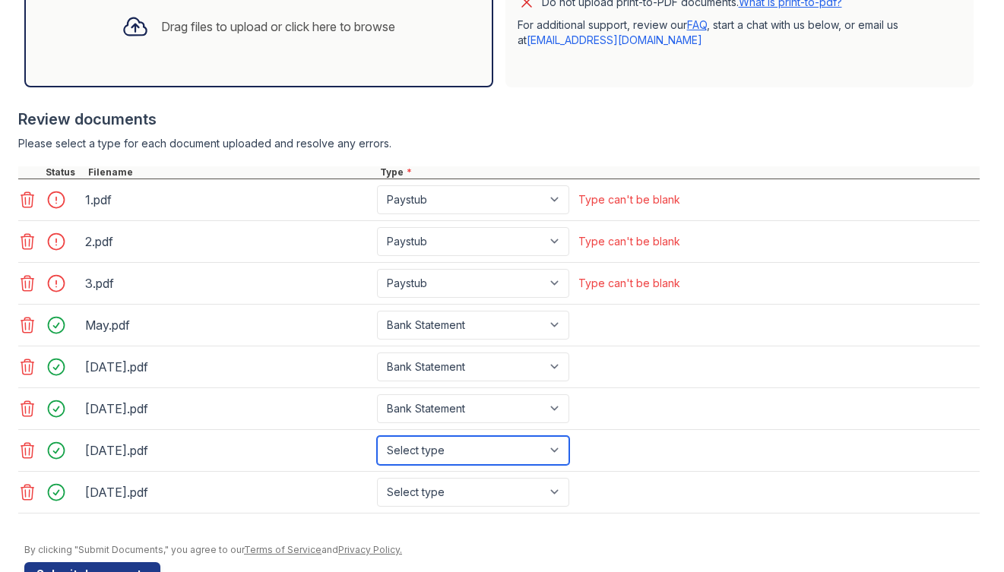
select select "bank_statement"
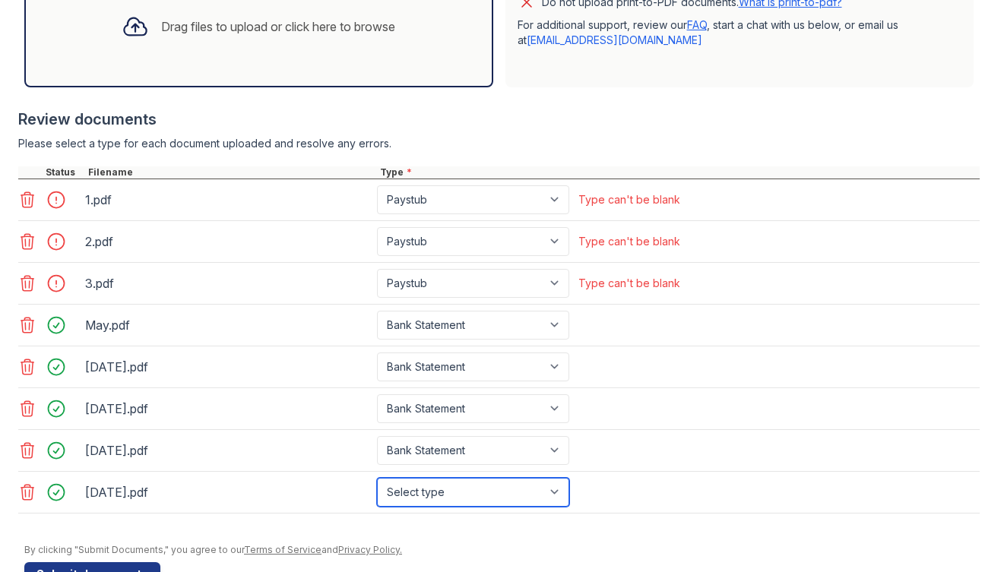
select select "bank_statement"
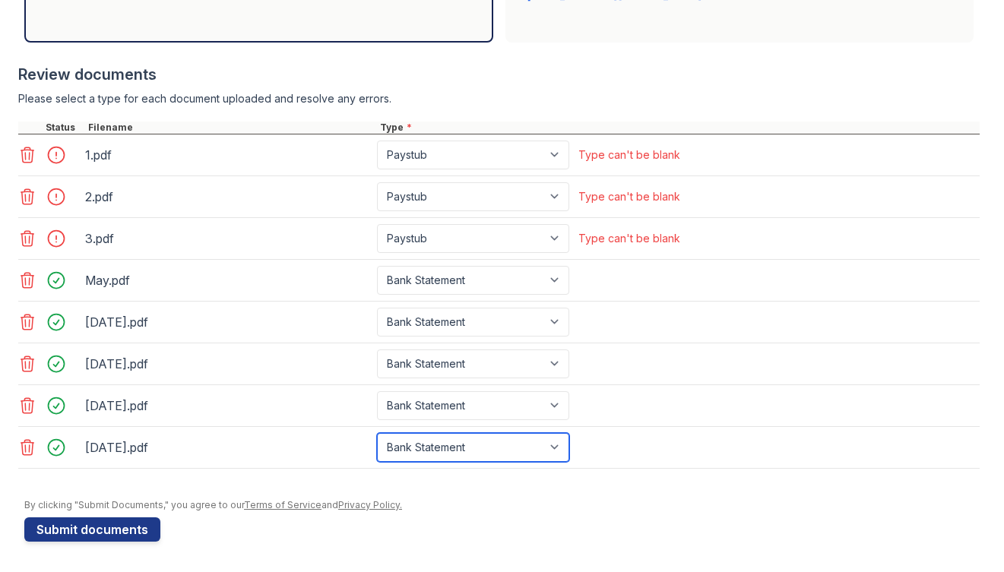
scroll to position [583, 0]
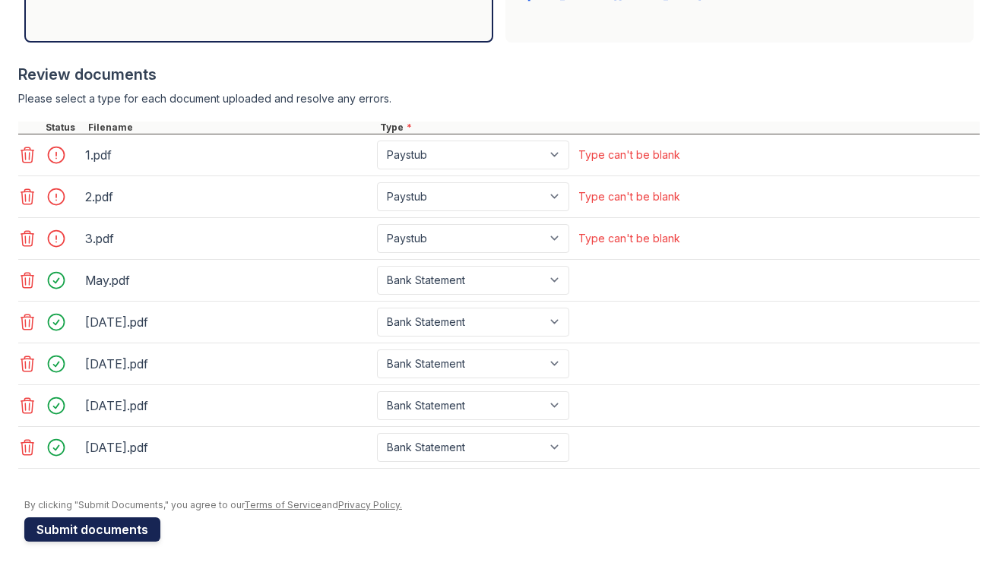
click at [96, 523] on button "Submit documents" at bounding box center [92, 529] width 136 height 24
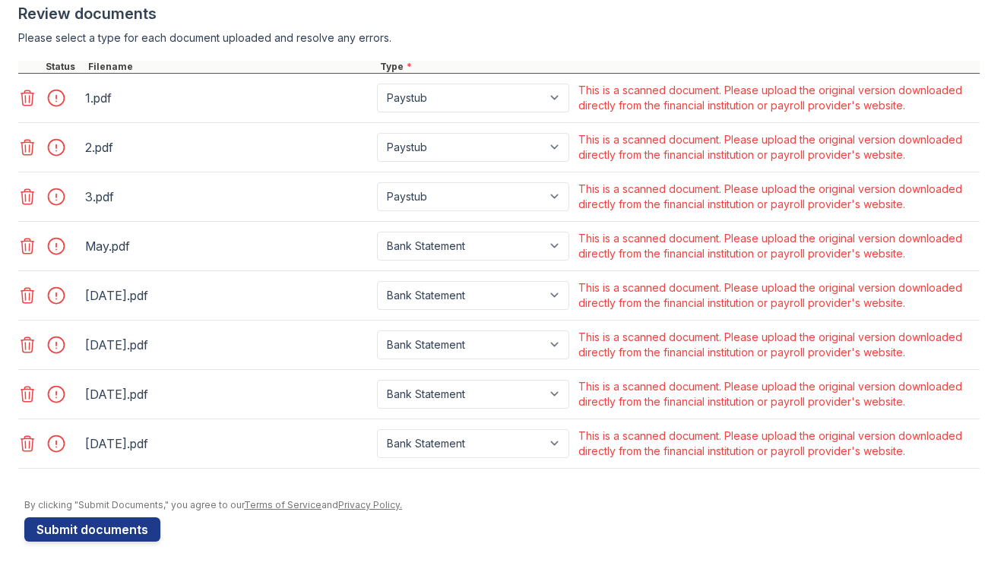
scroll to position [644, 0]
select select "other"
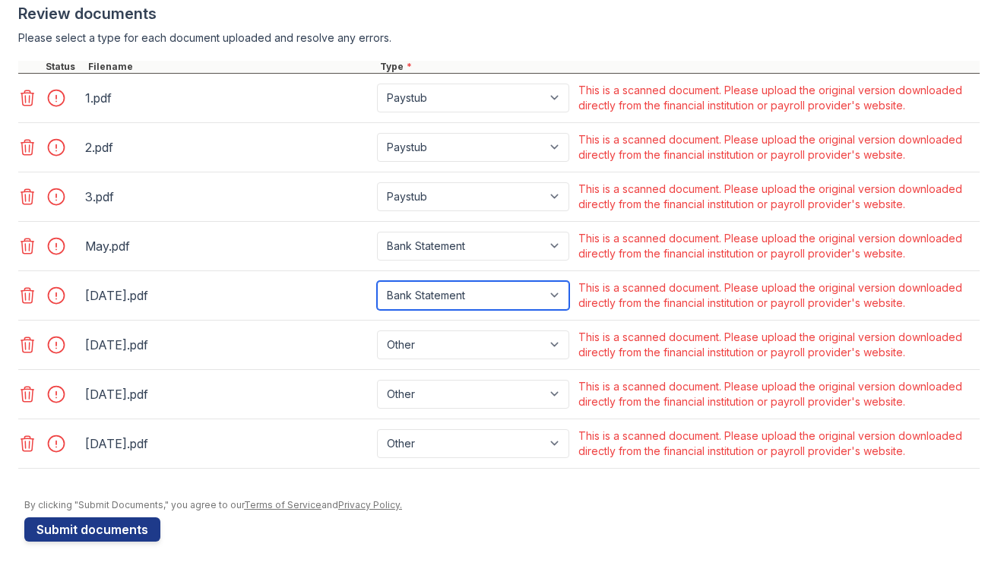
select select "other"
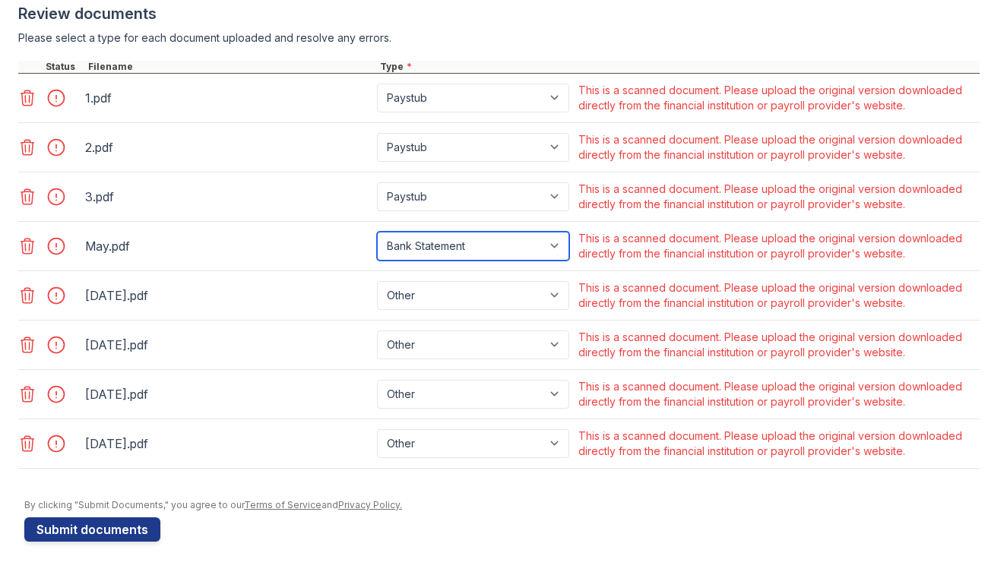
select select "other"
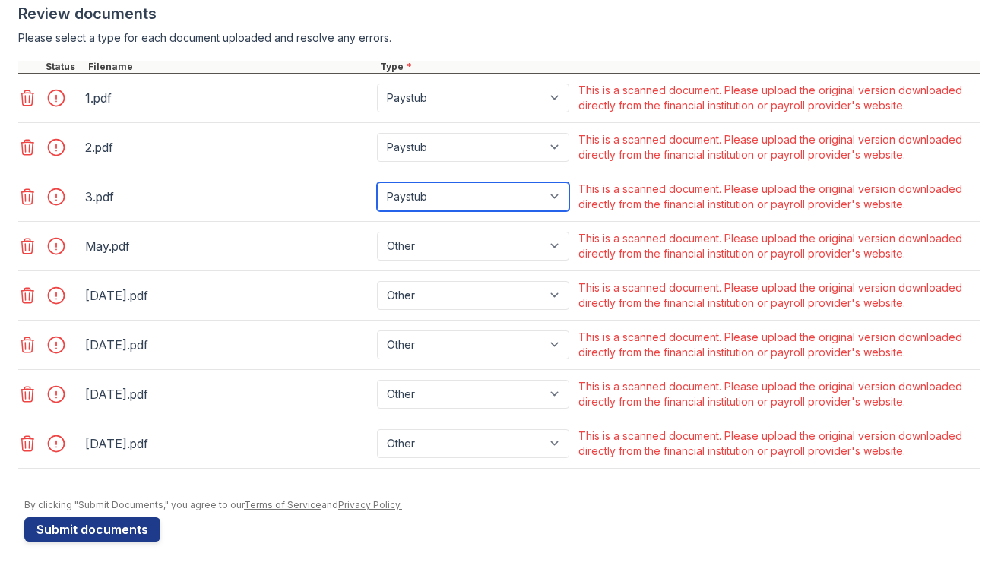
select select "other"
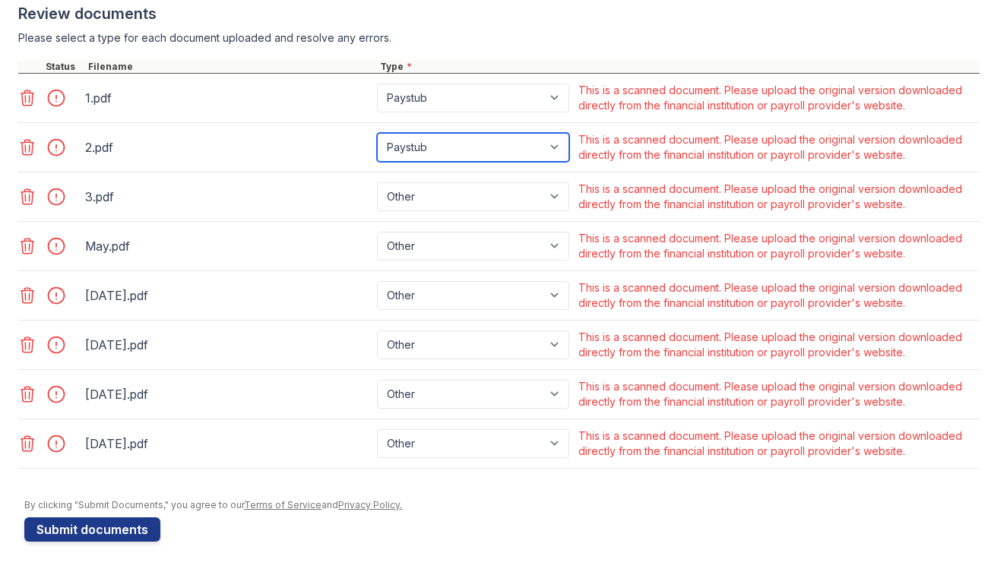
select select "other"
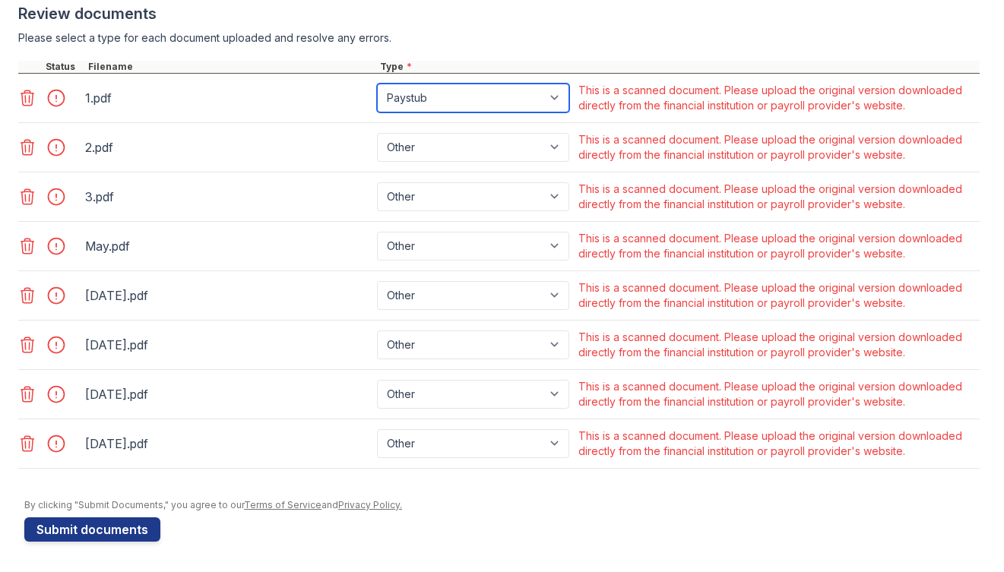
select select "other"
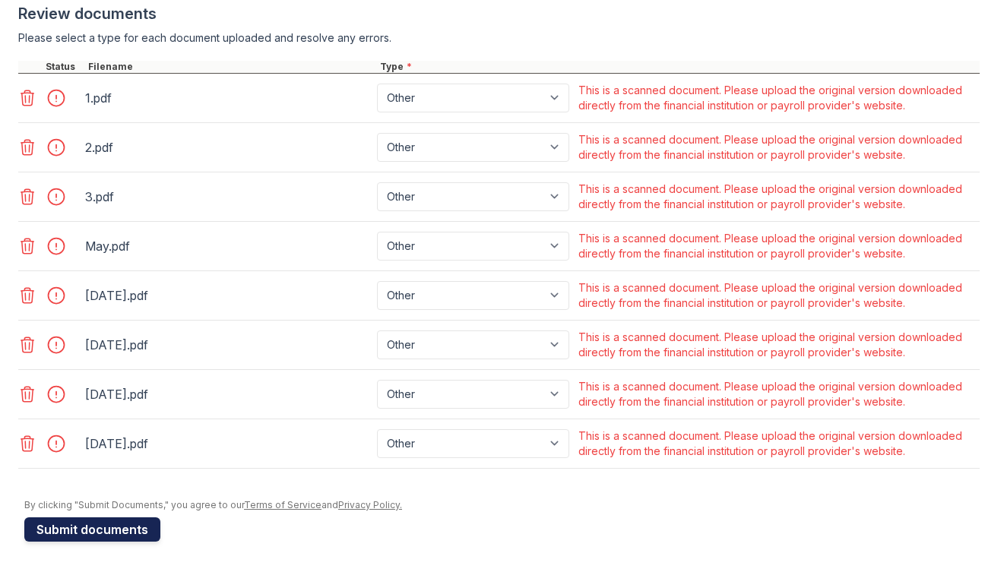
click at [113, 530] on button "Submit documents" at bounding box center [92, 529] width 136 height 24
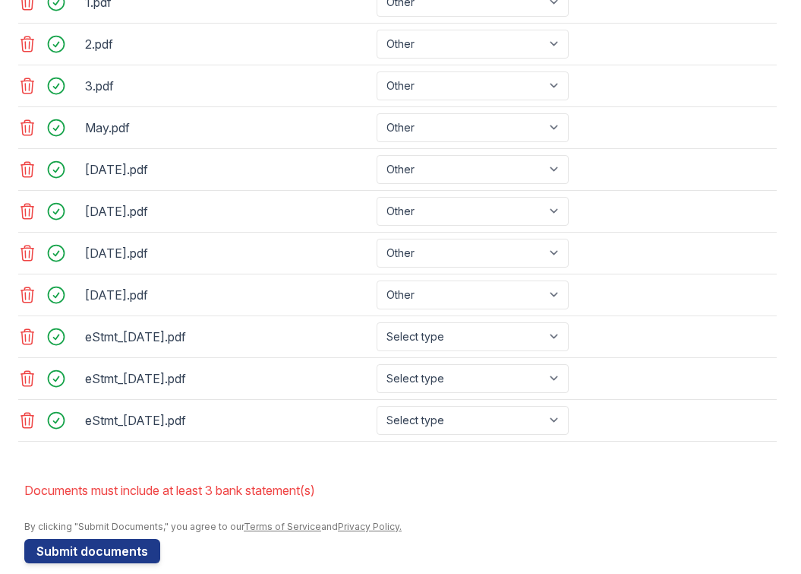
scroll to position [770, 0]
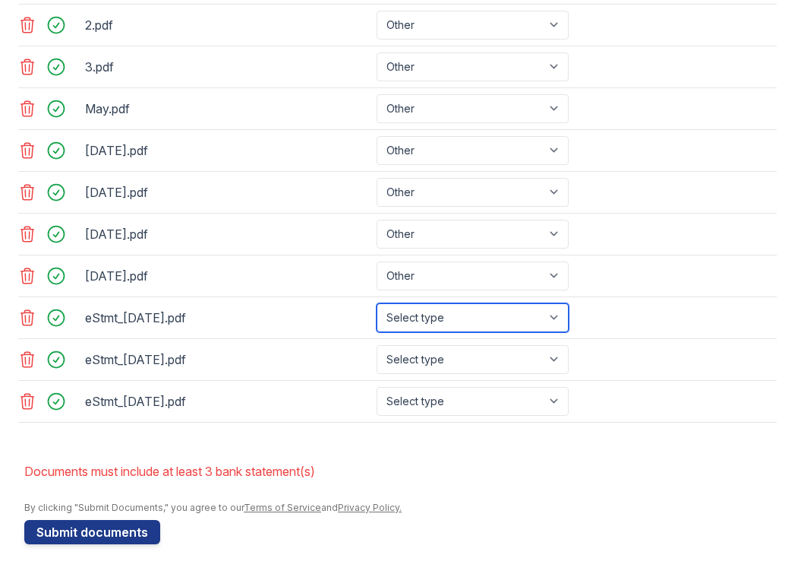
select select "bank_statement"
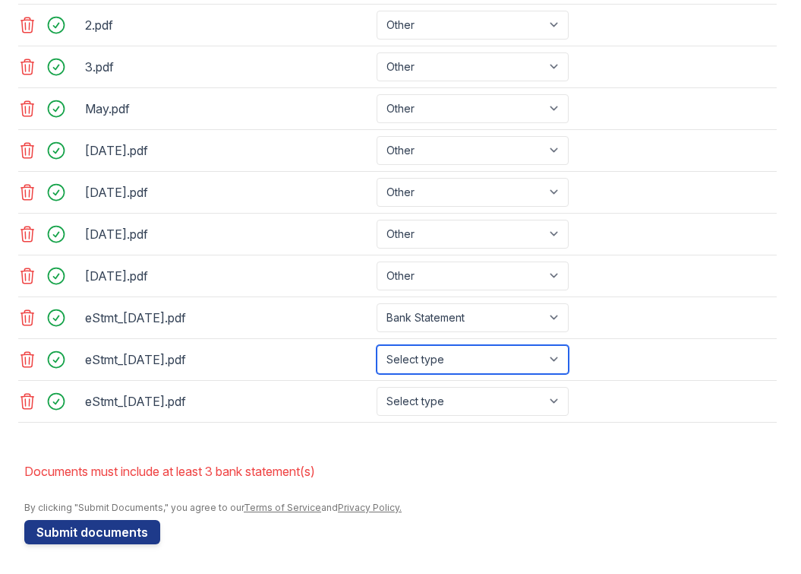
select select "bank_statement"
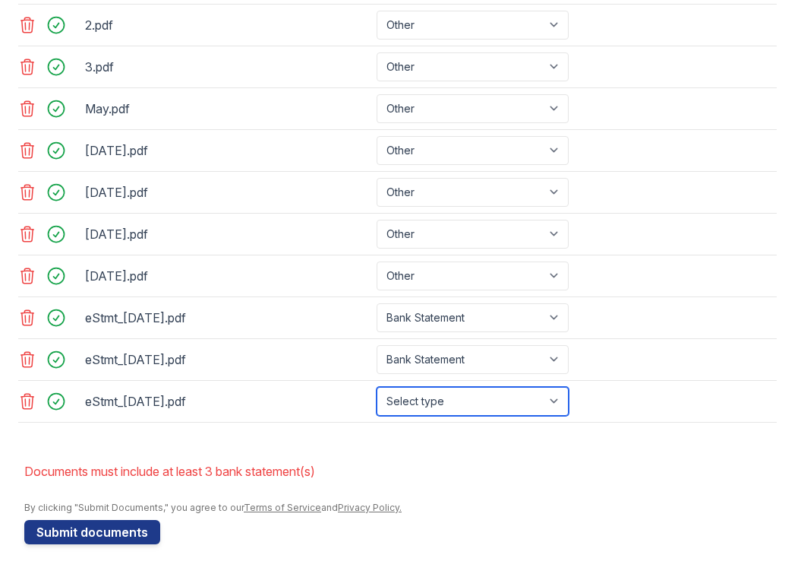
select select "bank_statement"
click at [29, 114] on icon at bounding box center [27, 109] width 18 height 18
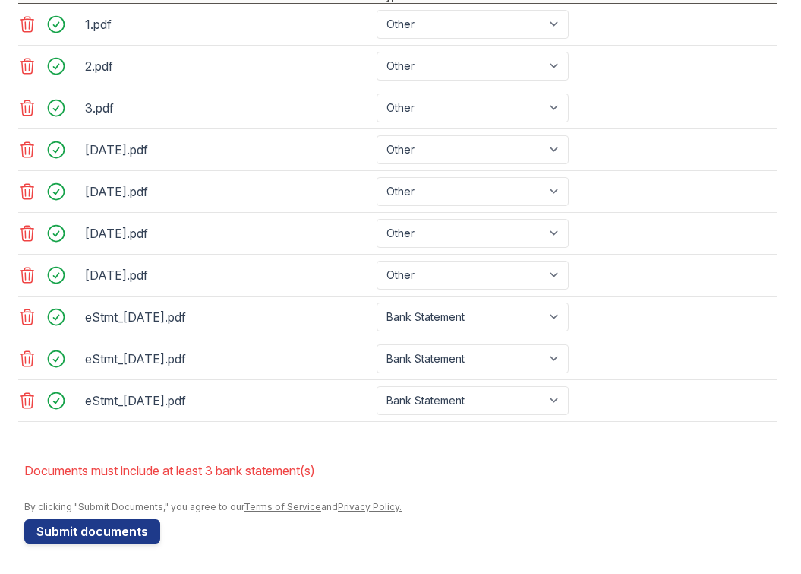
click at [27, 149] on icon at bounding box center [27, 150] width 18 height 18
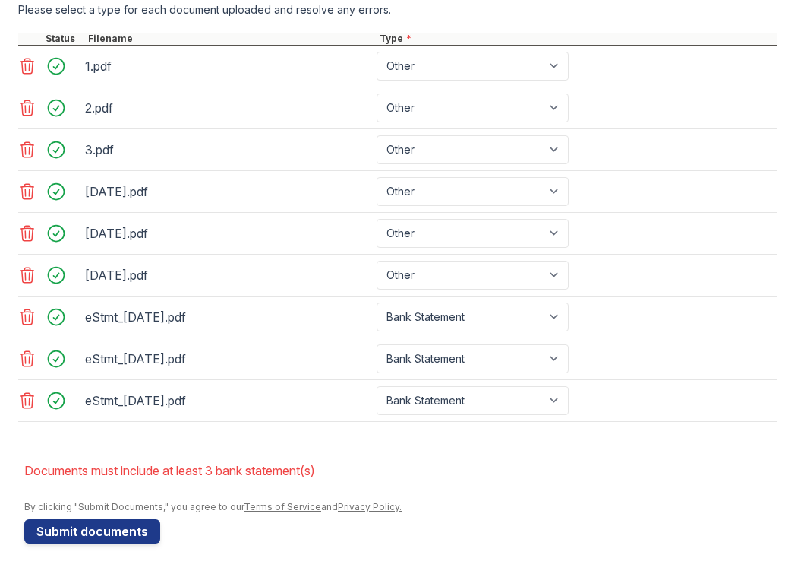
click at [26, 198] on icon at bounding box center [27, 191] width 18 height 18
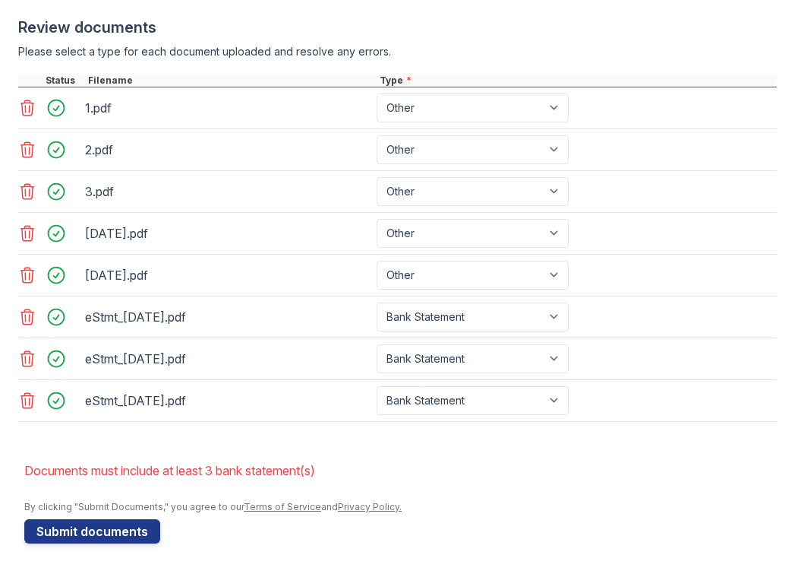
click at [26, 230] on icon at bounding box center [27, 233] width 18 height 18
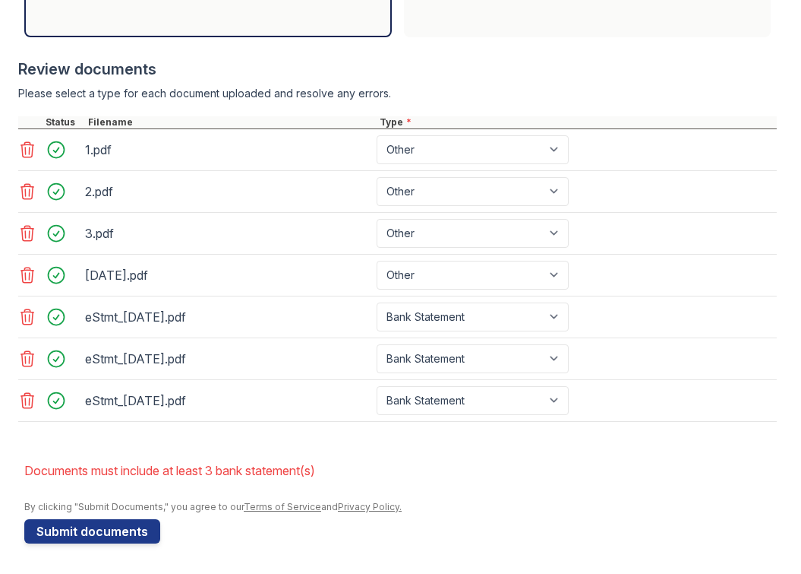
click at [27, 272] on icon at bounding box center [27, 275] width 18 height 18
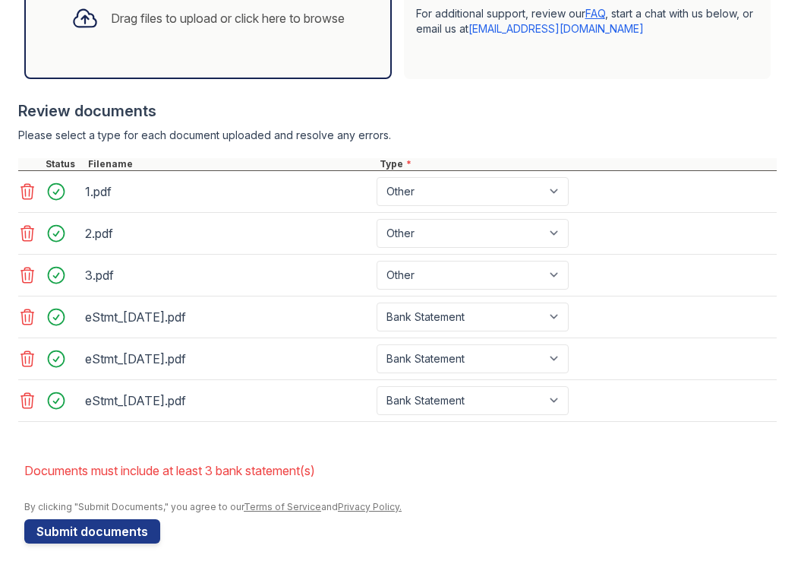
scroll to position [0, 0]
click at [94, 529] on button "Submit documents" at bounding box center [92, 531] width 136 height 24
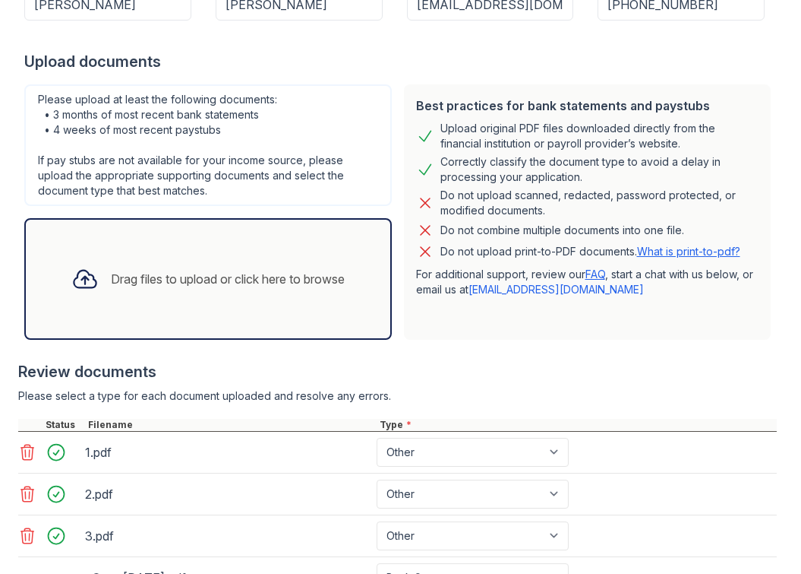
scroll to position [296, 0]
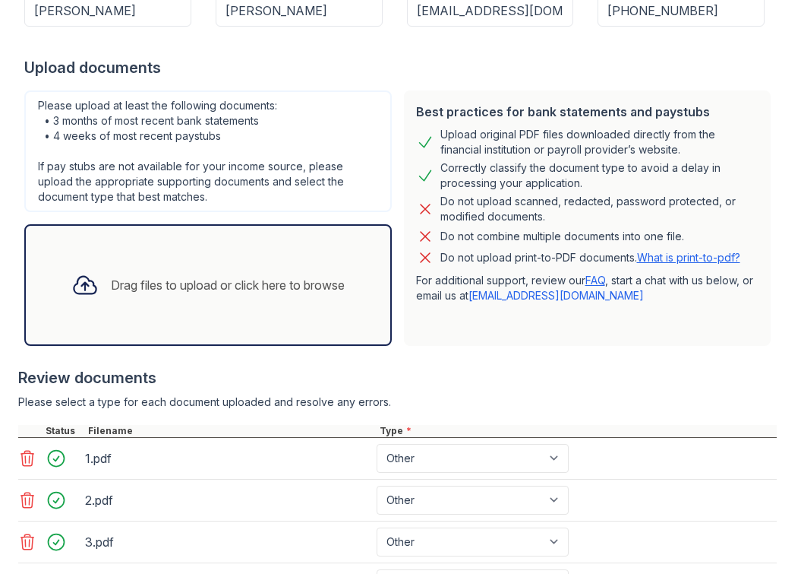
click at [666, 259] on link "What is print-to-pdf?" at bounding box center [688, 257] width 103 height 13
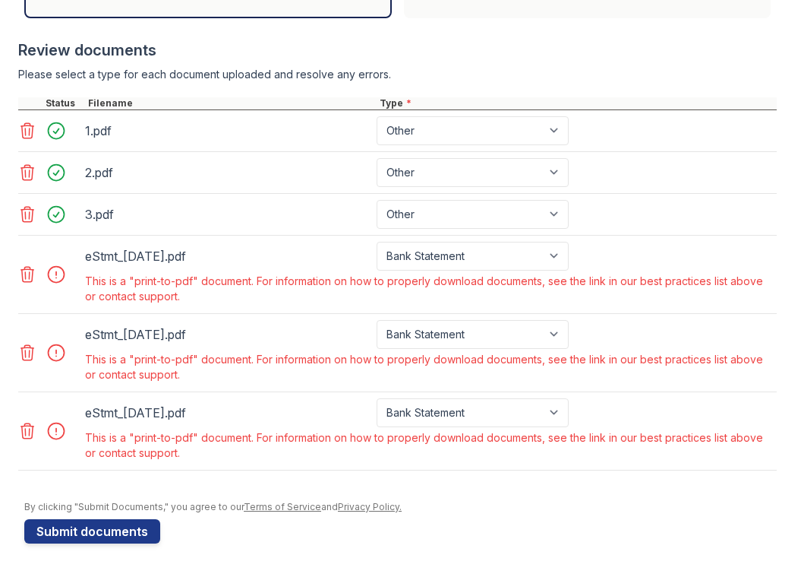
click at [32, 278] on icon at bounding box center [27, 274] width 13 height 15
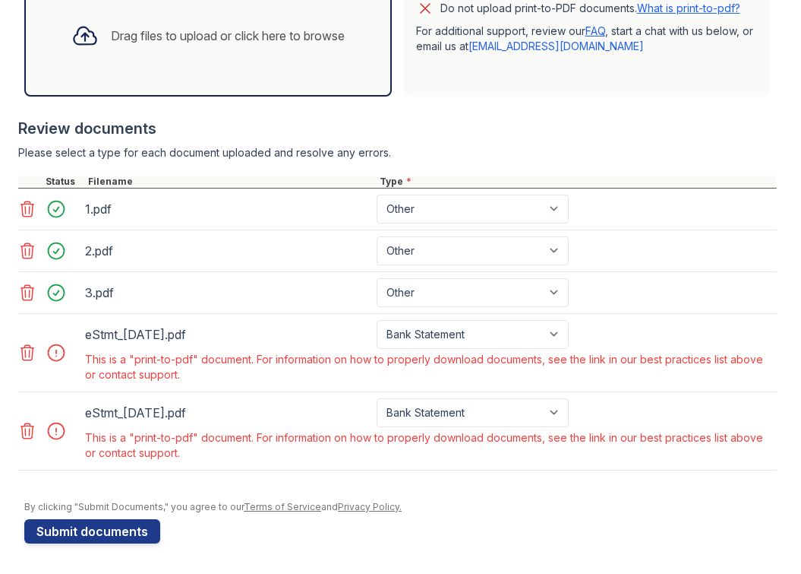
click at [31, 348] on icon at bounding box center [27, 352] width 13 height 15
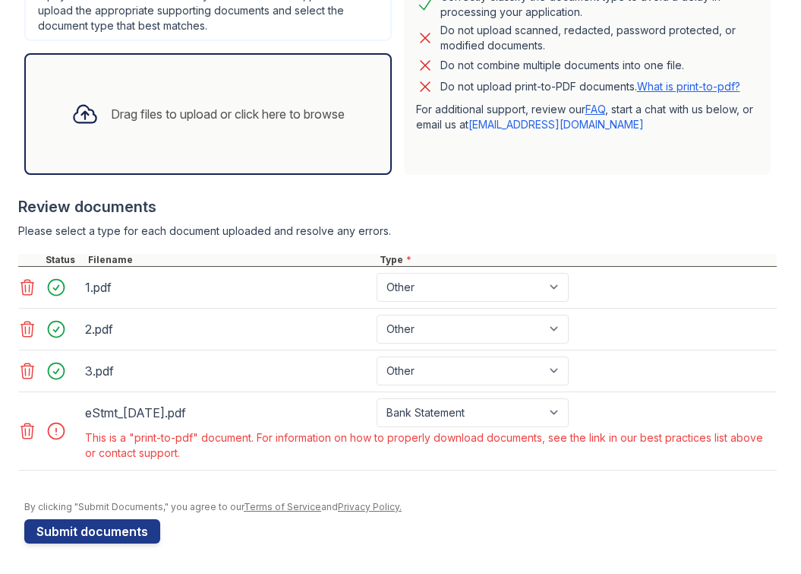
click at [31, 427] on icon at bounding box center [27, 431] width 18 height 18
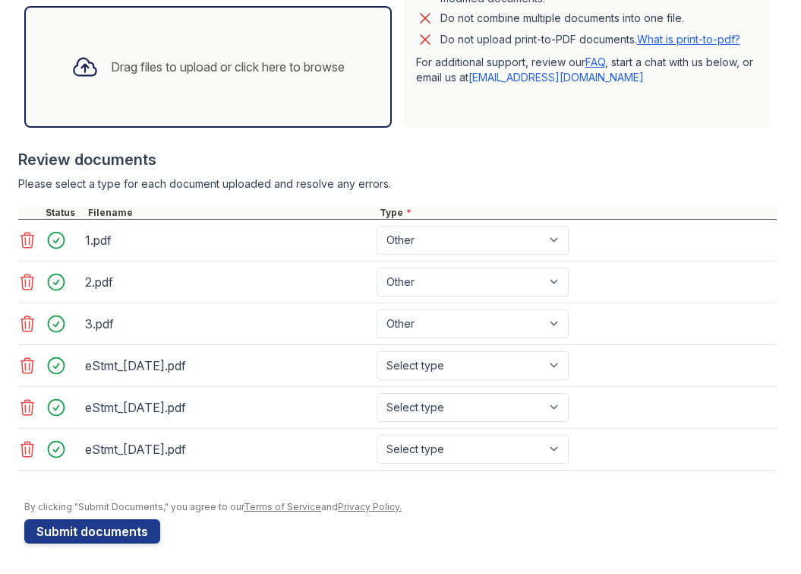
scroll to position [514, 0]
click at [100, 530] on button "Submit documents" at bounding box center [92, 531] width 136 height 24
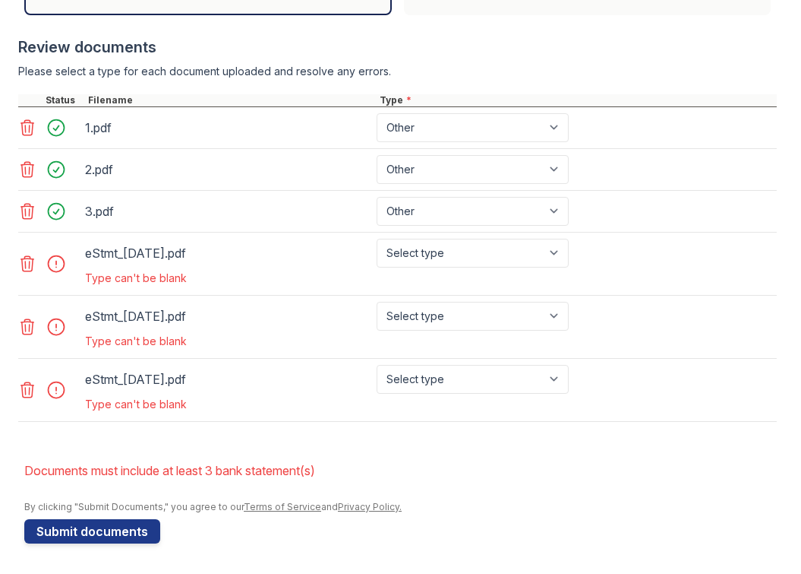
scroll to position [626, 0]
select select "bank_statement"
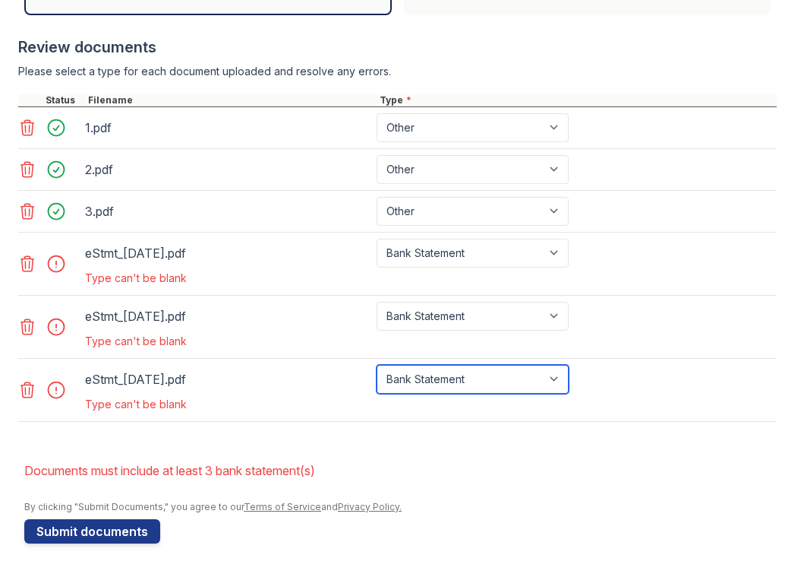
scroll to position [0, 0]
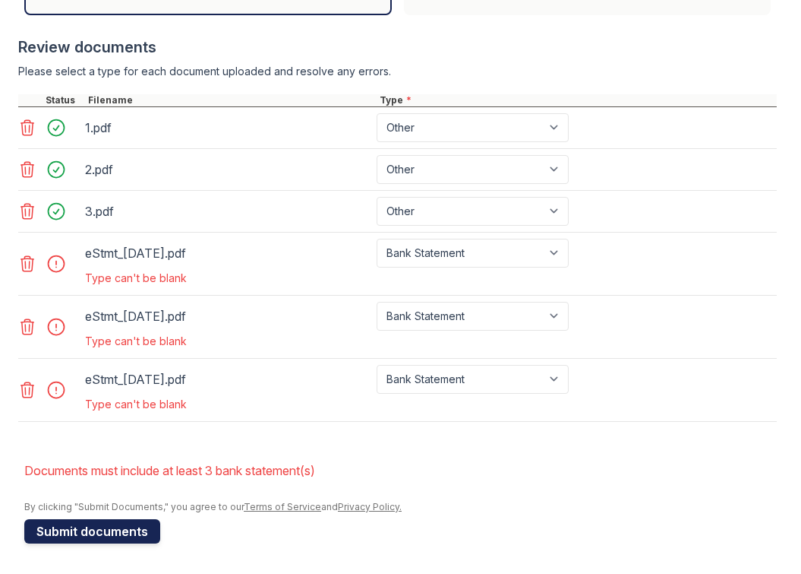
click at [113, 533] on button "Submit documents" at bounding box center [92, 531] width 136 height 24
